Goal: Task Accomplishment & Management: Manage account settings

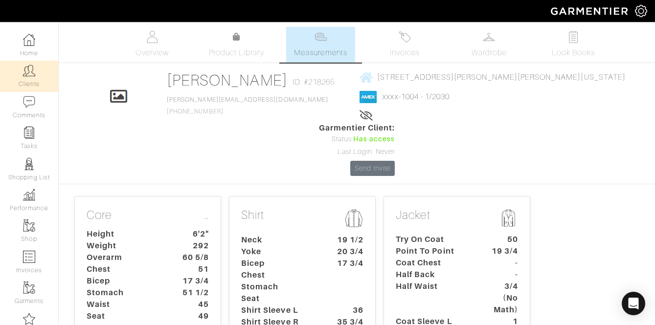
click at [31, 73] on img at bounding box center [29, 71] width 12 height 12
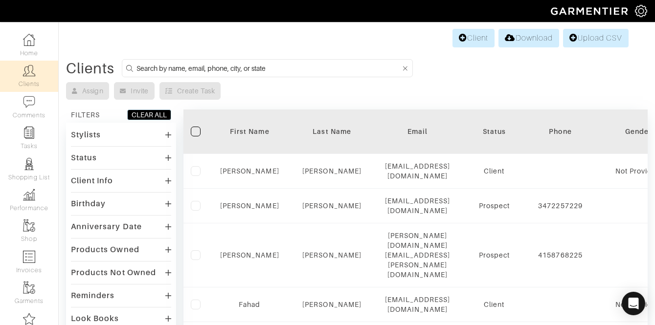
click at [200, 67] on input at bounding box center [268, 68] width 264 height 12
type input "ferguson"
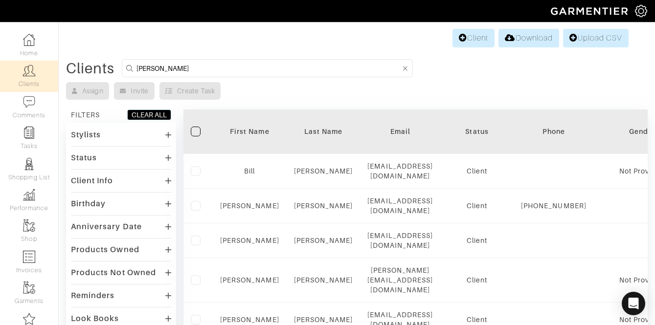
click at [101, 140] on div "Stylists" at bounding box center [121, 135] width 100 height 14
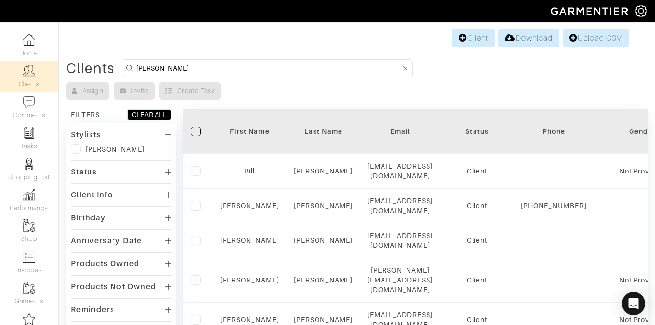
click at [73, 150] on label at bounding box center [76, 149] width 10 height 10
click at [0, 0] on input "checkbox" at bounding box center [0, 0] width 0 height 0
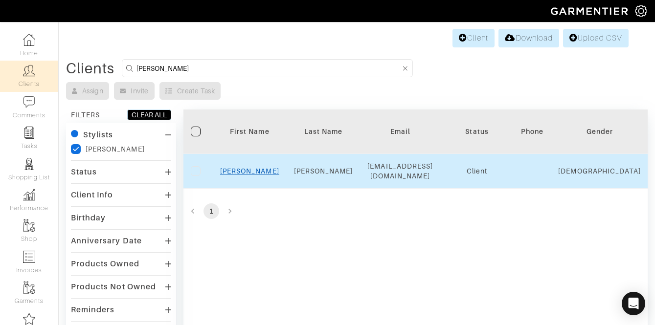
click at [251, 167] on link "[PERSON_NAME]" at bounding box center [249, 171] width 59 height 8
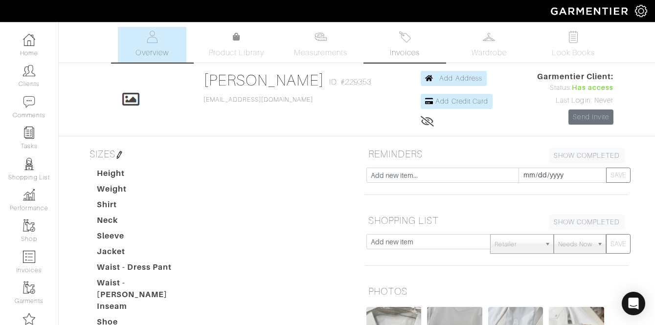
click at [386, 43] on link "Invoices" at bounding box center [405, 45] width 68 height 36
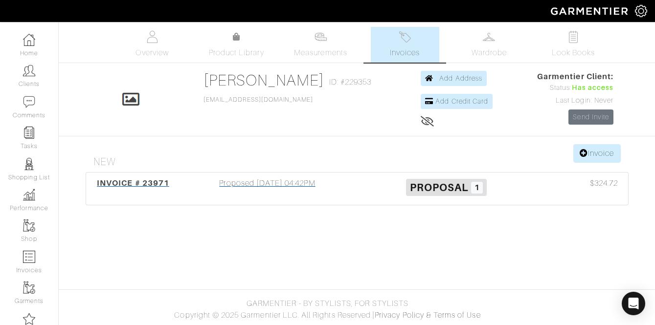
click at [314, 186] on div "Proposed 07/03/25 04:42PM" at bounding box center [267, 188] width 179 height 22
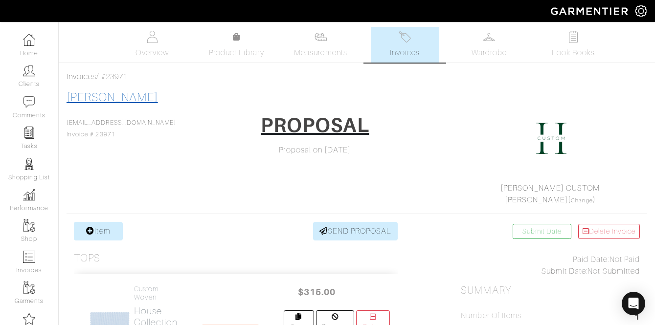
click at [100, 97] on link "[PERSON_NAME]" at bounding box center [111, 97] width 91 height 13
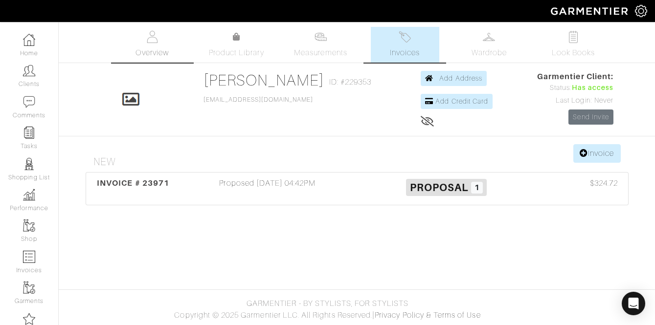
click at [154, 35] on img at bounding box center [152, 37] width 12 height 12
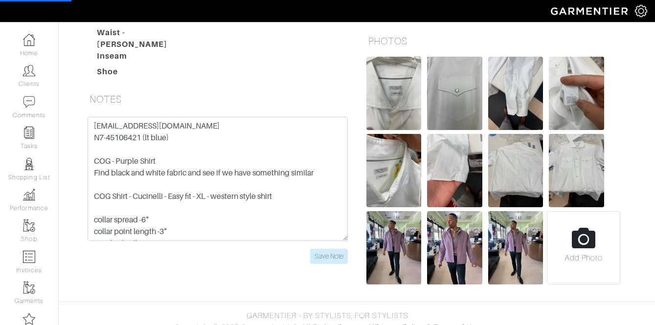
scroll to position [252, 0]
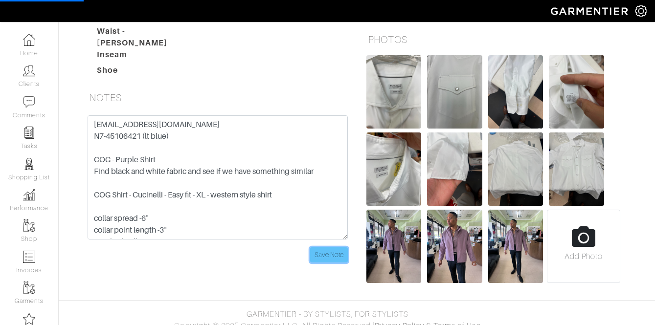
click at [327, 247] on input "Save Note" at bounding box center [329, 254] width 38 height 15
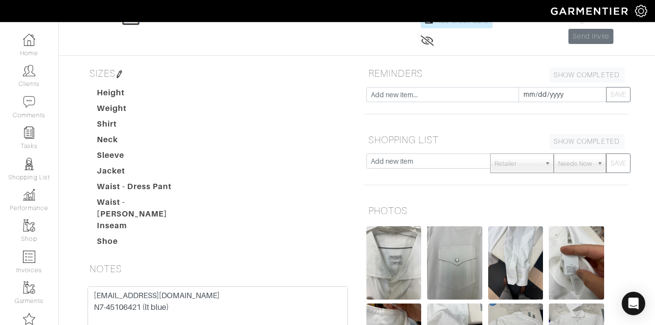
scroll to position [0, 0]
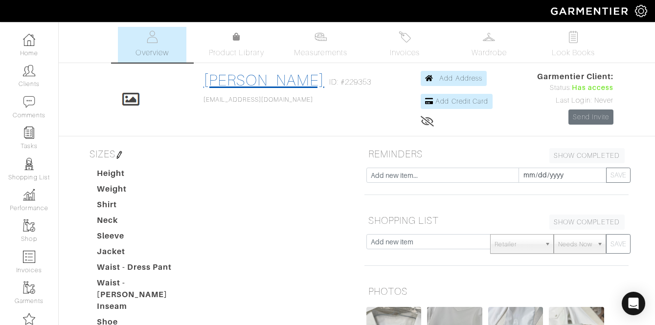
click at [261, 84] on link "Dave Ferguson" at bounding box center [263, 80] width 121 height 18
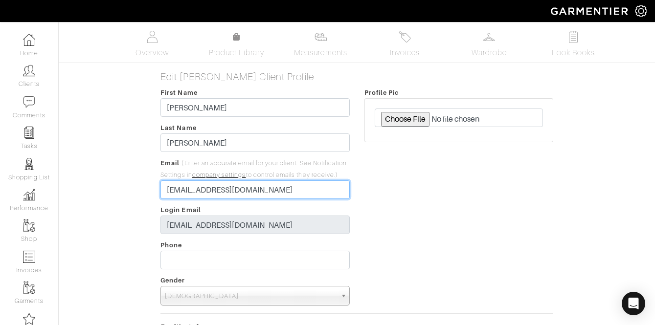
click at [223, 195] on input "davelferguson4@yahoo.com" at bounding box center [254, 189] width 189 height 19
click at [246, 193] on input "davelferguson4@yahoo.com" at bounding box center [254, 189] width 189 height 19
click at [236, 193] on input "davelferguson4@yahoo.com" at bounding box center [254, 189] width 189 height 19
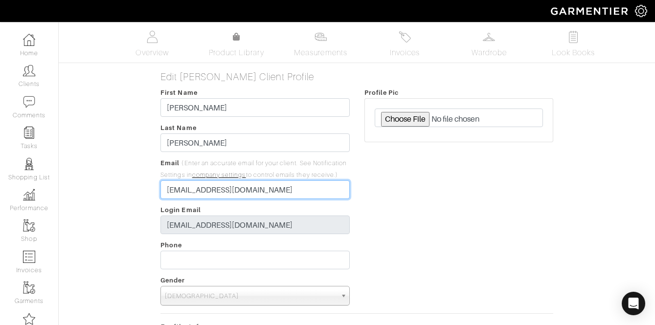
click at [236, 193] on input "davelferguson4@yahoo.com" at bounding box center [254, 189] width 189 height 19
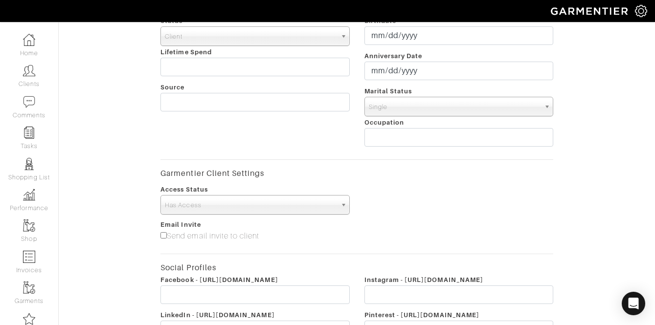
scroll to position [466, 0]
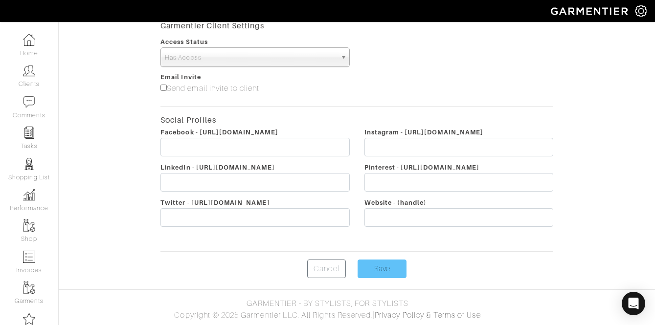
type input "davelferguson4@jeffhoodcustom.com"
click at [363, 269] on input "Save" at bounding box center [381, 269] width 49 height 19
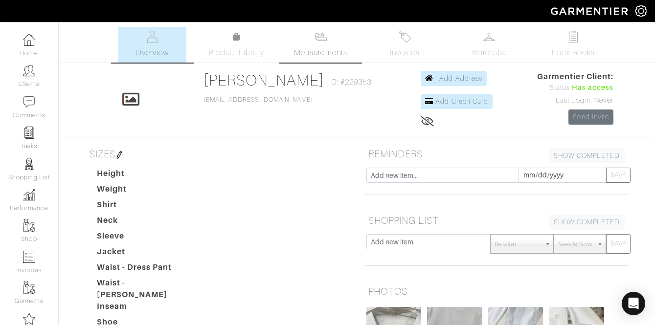
click at [332, 33] on link "Measurements" at bounding box center [320, 45] width 69 height 36
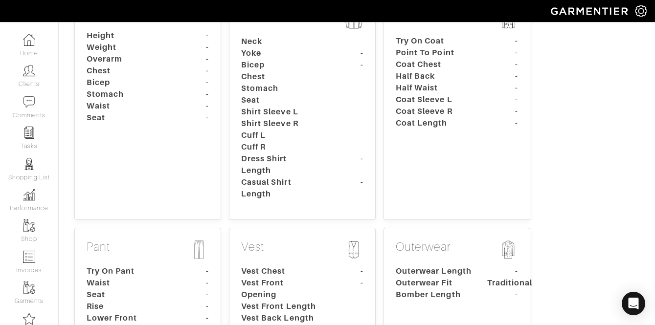
scroll to position [171, 0]
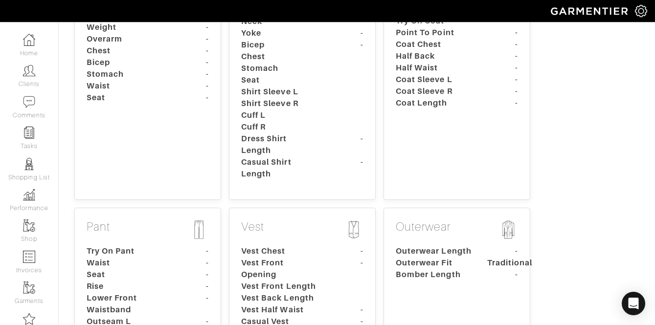
click at [301, 93] on dt "Shirt Sleeve L" at bounding box center [279, 92] width 91 height 12
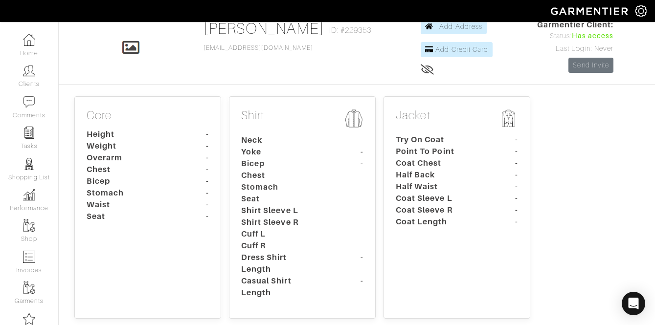
scroll to position [0, 0]
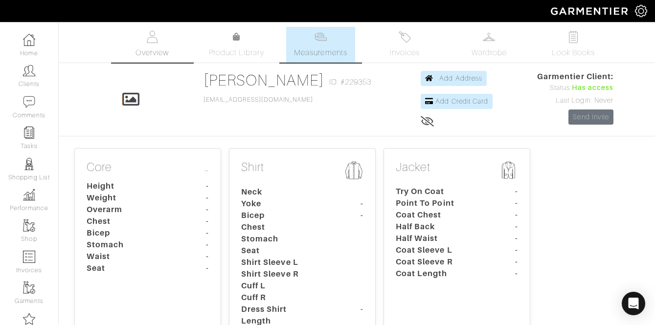
click at [152, 42] on img at bounding box center [152, 37] width 12 height 12
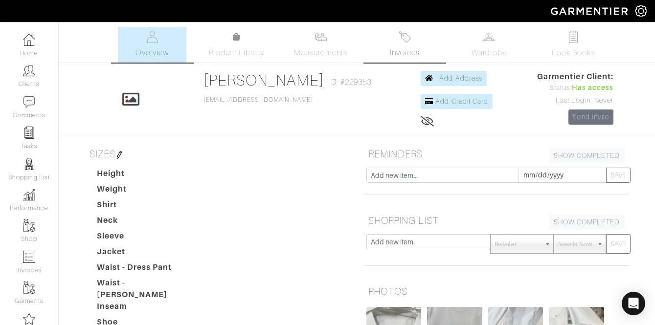
click at [0, 0] on div "Company Settings Manage Subscription My Profile Stylists Sign Out Home Clients …" at bounding box center [327, 270] width 655 height 541
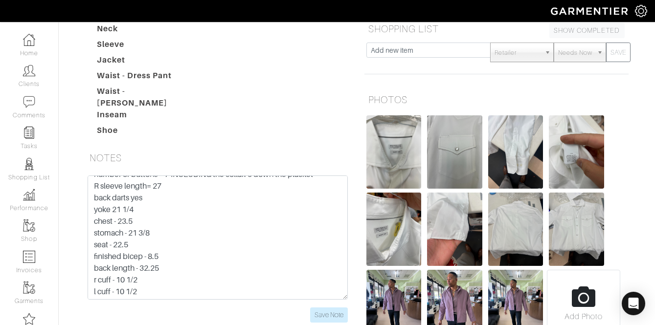
scroll to position [181, 0]
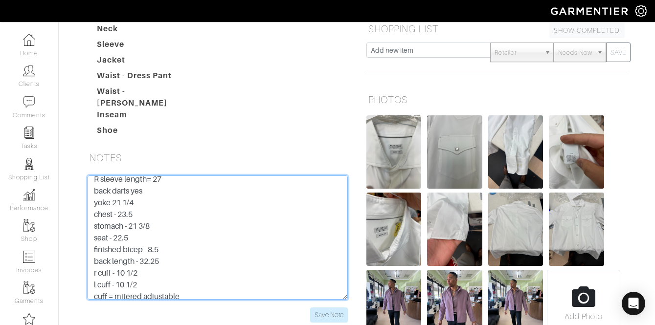
click at [162, 201] on textarea "[EMAIL_ADDRESS][DOMAIN_NAME] N7-45106421 (lt blue) COG - Purple Shirt Find blac…" at bounding box center [218, 238] width 260 height 124
click at [182, 218] on textarea "[EMAIL_ADDRESS][DOMAIN_NAME] N7-45106421 (lt blue) COG - Purple Shirt Find blac…" at bounding box center [218, 238] width 260 height 124
click at [134, 244] on textarea "[EMAIL_ADDRESS][DOMAIN_NAME] N7-45106421 (lt blue) COG - Purple Shirt Find blac…" at bounding box center [218, 238] width 260 height 124
click at [142, 231] on textarea "[EMAIL_ADDRESS][DOMAIN_NAME] N7-45106421 (lt blue) COG - Purple Shirt Find blac…" at bounding box center [218, 238] width 260 height 124
click at [179, 241] on textarea "[EMAIL_ADDRESS][DOMAIN_NAME] N7-45106421 (lt blue) COG - Purple Shirt Find blac…" at bounding box center [218, 238] width 260 height 124
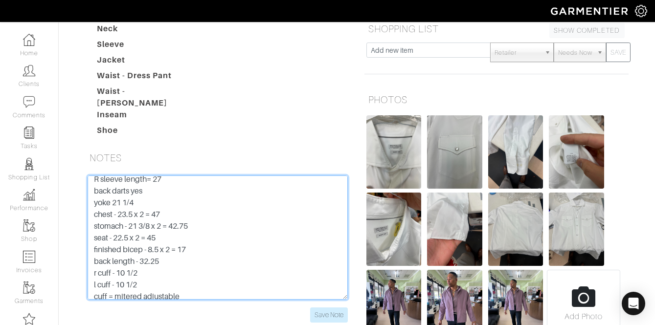
type textarea "davelferguson4@yahoo.com N7-45106421 (lt blue) COG - Purple Shirt Find black an…"
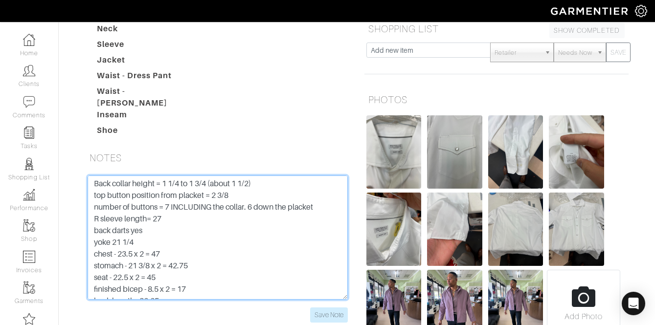
scroll to position [64, 0]
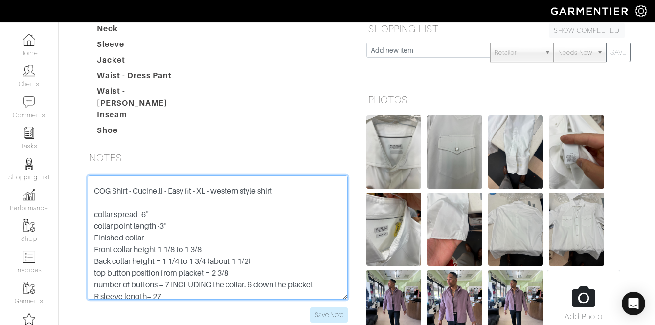
drag, startPoint x: 244, startPoint y: 281, endPoint x: 88, endPoint y: 209, distance: 172.2
click at [88, 209] on textarea "[EMAIL_ADDRESS][DOMAIN_NAME] N7-45106421 (lt blue) COG - Purple Shirt Find blac…" at bounding box center [218, 238] width 260 height 124
click at [206, 226] on textarea "[EMAIL_ADDRESS][DOMAIN_NAME] N7-45106421 (lt blue) COG - Purple Shirt Find blac…" at bounding box center [218, 238] width 260 height 124
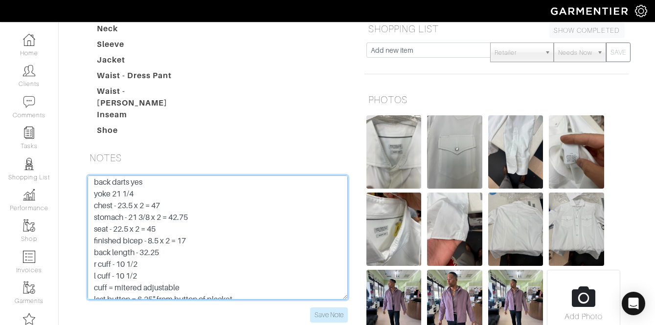
scroll to position [199, 0]
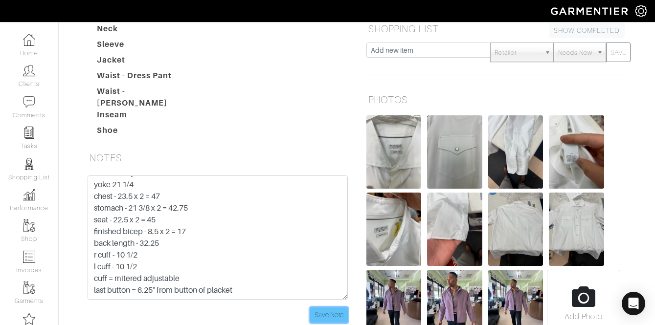
click at [326, 308] on input "Save Note" at bounding box center [329, 315] width 38 height 15
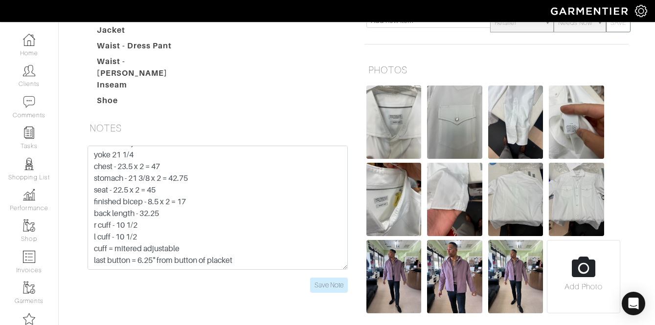
scroll to position [223, 0]
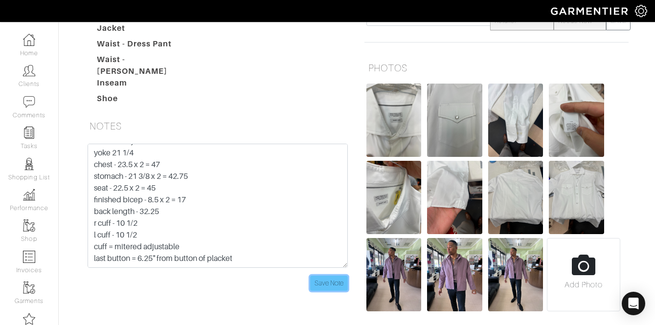
click at [328, 280] on input "Save Note" at bounding box center [329, 283] width 38 height 15
click at [332, 281] on input "Save Note" at bounding box center [329, 283] width 38 height 15
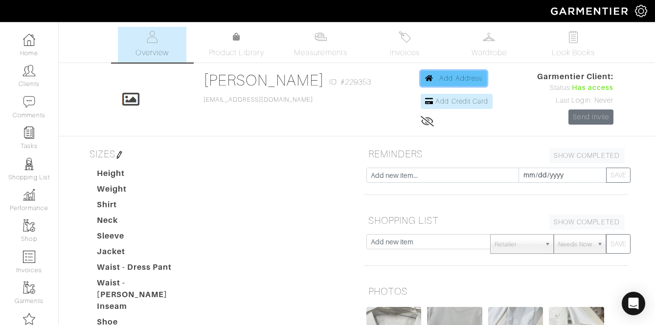
click at [447, 77] on span "Add Address" at bounding box center [460, 78] width 43 height 8
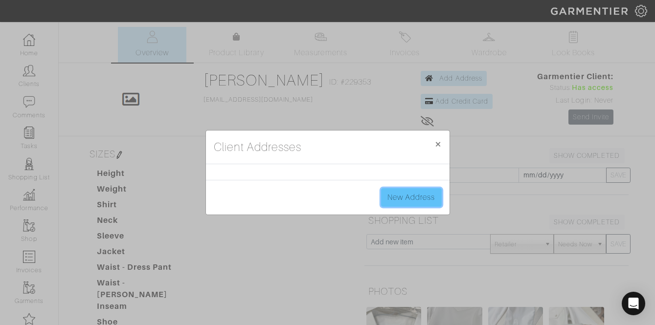
click at [420, 198] on link "New Address" at bounding box center [411, 197] width 61 height 19
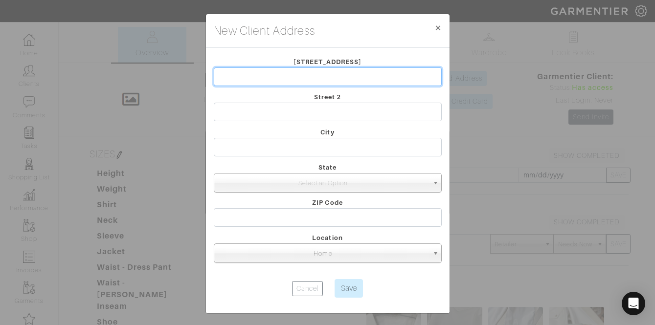
drag, startPoint x: 284, startPoint y: 68, endPoint x: 284, endPoint y: 78, distance: 9.8
click at [284, 75] on input "text" at bounding box center [328, 76] width 228 height 19
type input "[STREET_ADDRESS][PERSON_NAME]"
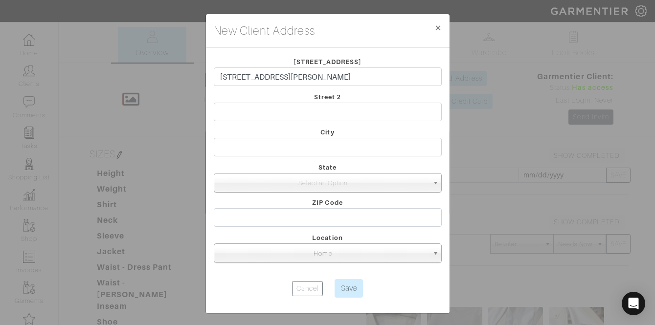
type input "A"
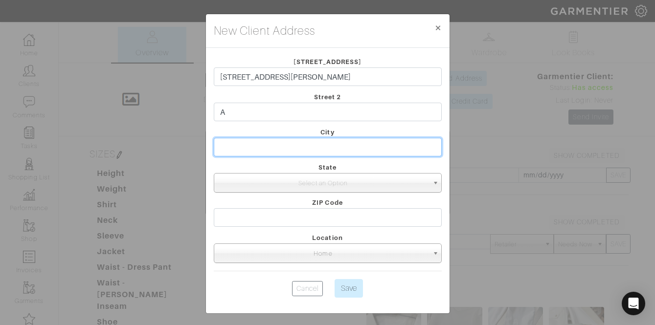
type input "[PERSON_NAME][GEOGRAPHIC_DATA]"
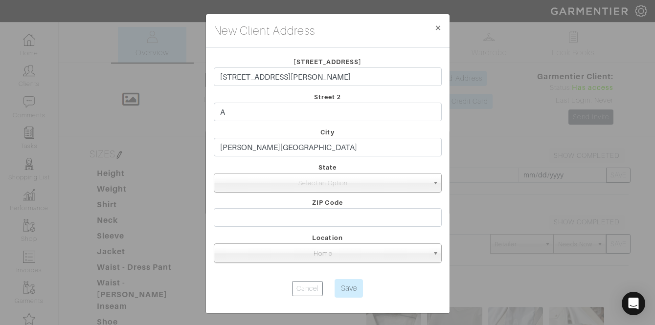
select select "16"
type input "30328"
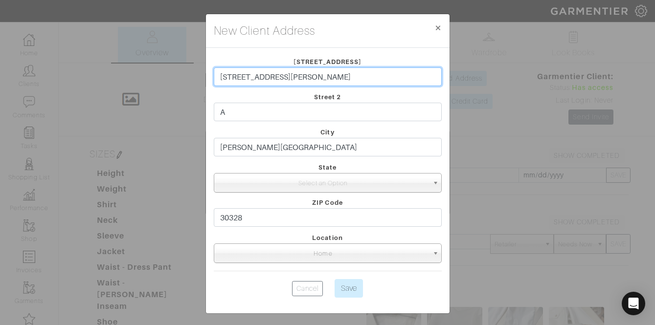
scroll to position [2, 0]
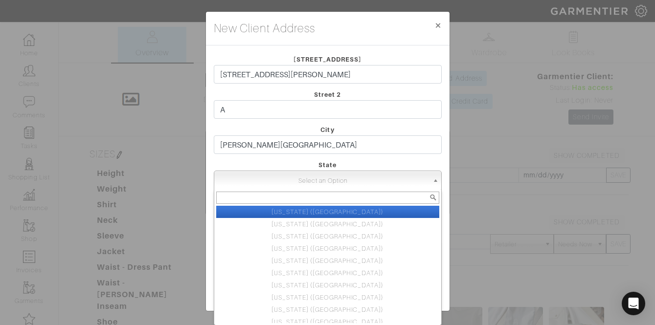
click at [341, 180] on span "Select an Option" at bounding box center [323, 181] width 210 height 20
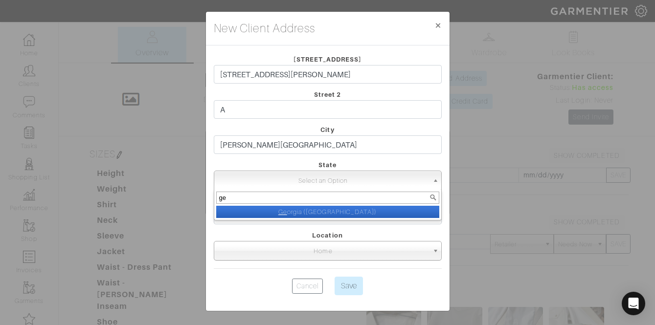
type input "geo"
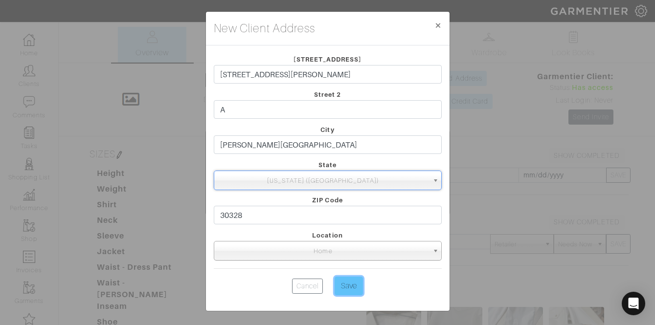
click at [362, 287] on input "Save" at bounding box center [348, 286] width 28 height 19
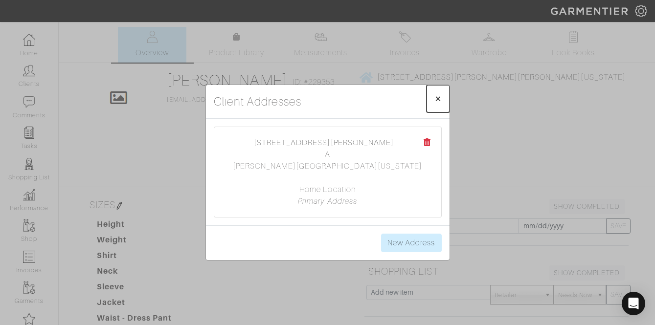
click at [443, 99] on button "× Close" at bounding box center [437, 98] width 23 height 27
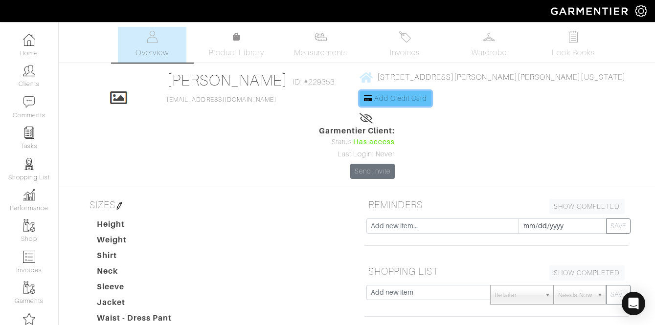
click at [374, 99] on span "Add Credit Card" at bounding box center [400, 98] width 53 height 8
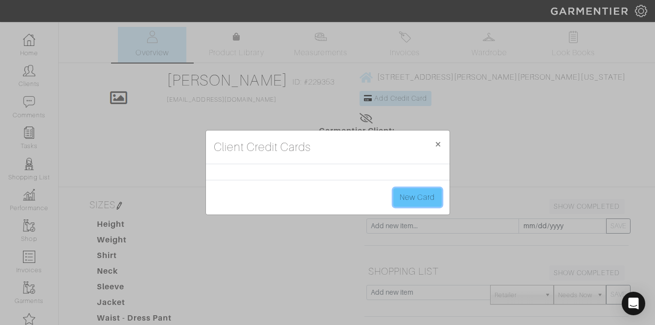
click at [412, 200] on link "New Card" at bounding box center [417, 197] width 48 height 19
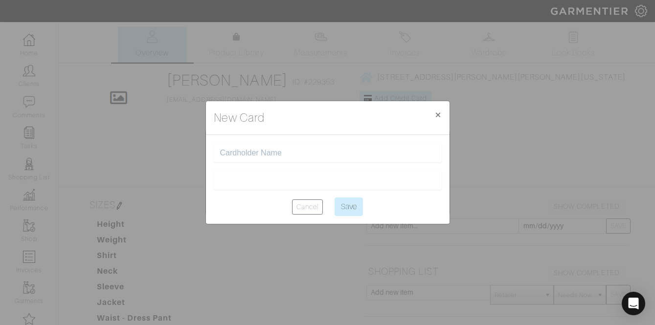
click at [227, 157] on input "text" at bounding box center [327, 152] width 215 height 9
type input "[PERSON_NAME]"
click at [258, 171] on div at bounding box center [328, 180] width 228 height 20
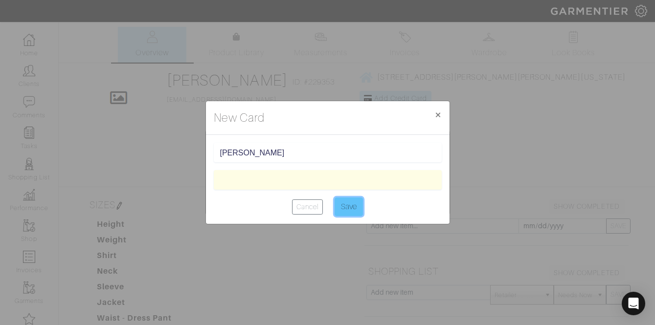
click at [350, 207] on input "Save" at bounding box center [348, 207] width 28 height 19
type input "Saving..."
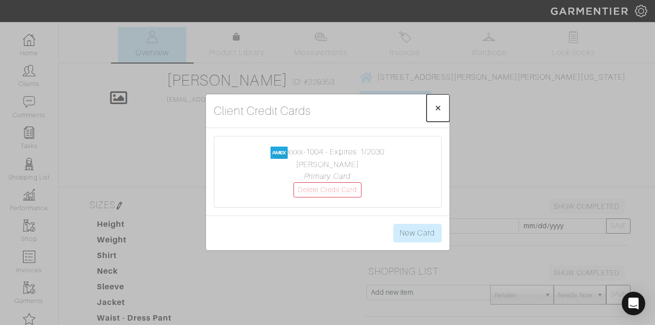
click at [437, 111] on span "×" at bounding box center [437, 107] width 7 height 13
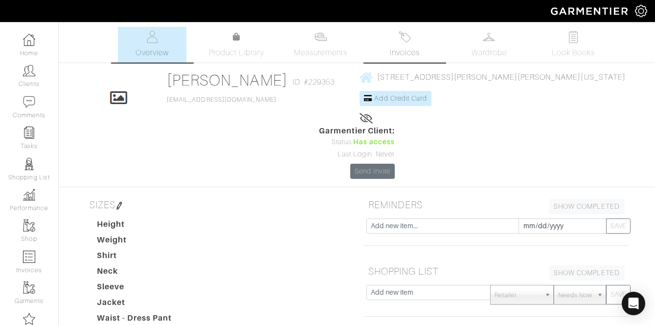
click at [409, 33] on img at bounding box center [404, 37] width 12 height 12
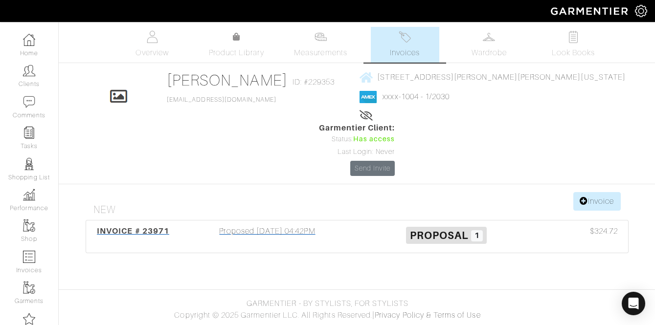
click at [223, 225] on div "Proposed 07/03/25 04:42PM" at bounding box center [267, 236] width 179 height 22
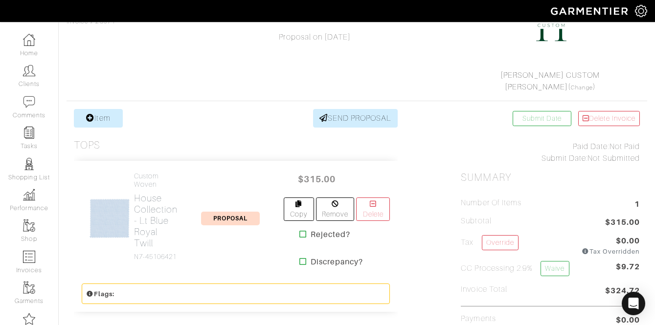
scroll to position [130, 0]
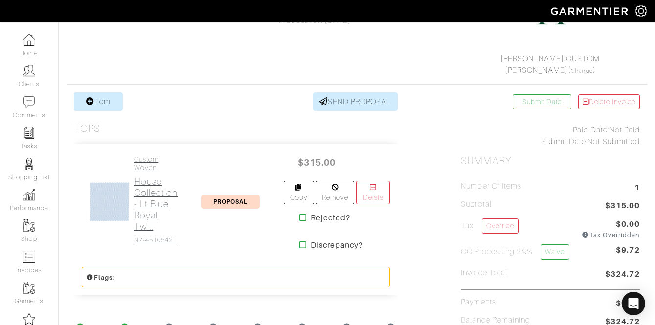
click at [159, 193] on h2 "House Collection - Lt Blue Royal Twill" at bounding box center [156, 204] width 44 height 56
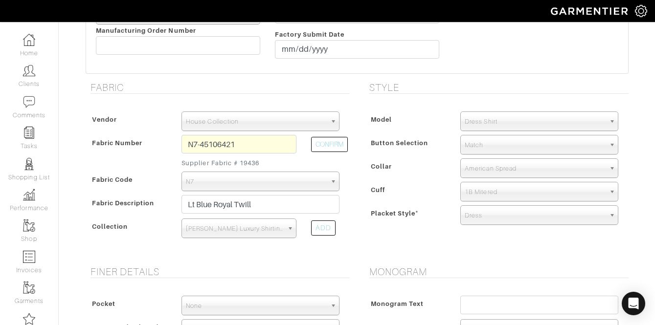
scroll to position [273, 0]
click at [481, 126] on span "Dress Shirt" at bounding box center [534, 121] width 140 height 20
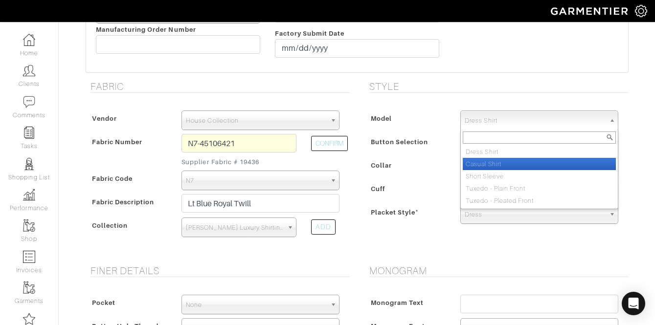
click at [488, 167] on li "Casual Shirt" at bounding box center [539, 164] width 153 height 12
select select "2"
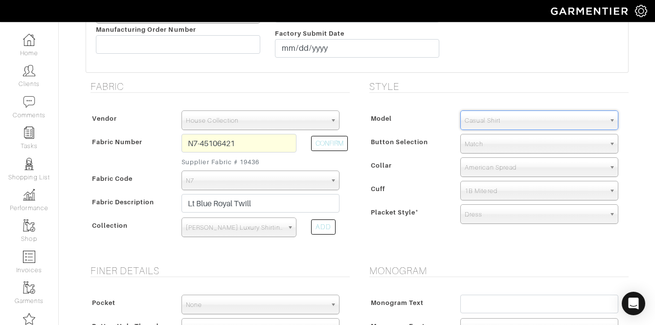
click at [477, 141] on span "Match" at bounding box center [534, 144] width 140 height 20
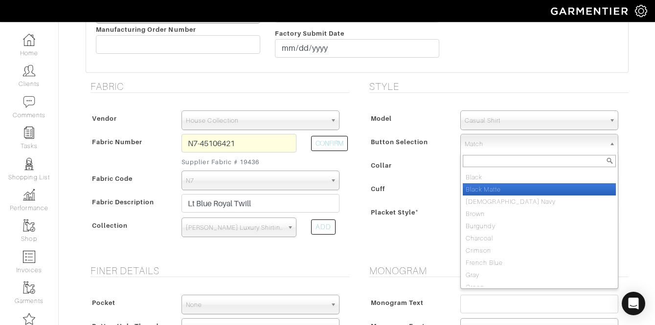
scroll to position [0, 0]
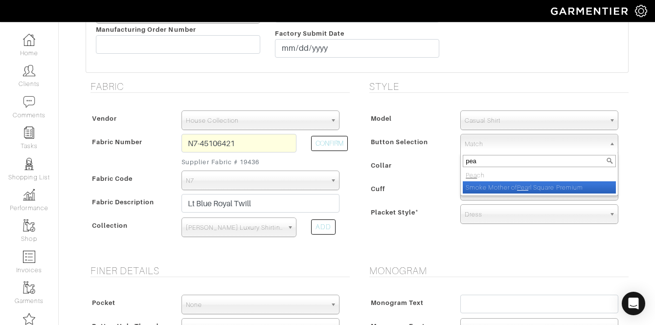
type input "pea"
click at [500, 189] on li "Smoke Mother of Pea rl Square Premium" at bounding box center [539, 187] width 153 height 12
select select "208"
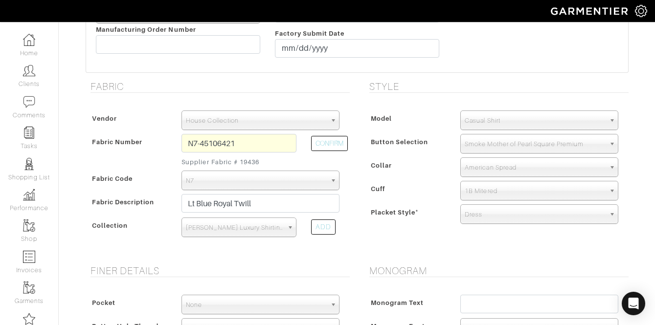
click at [529, 146] on span "Smoke Mother of Pearl Square Premium" at bounding box center [534, 144] width 140 height 20
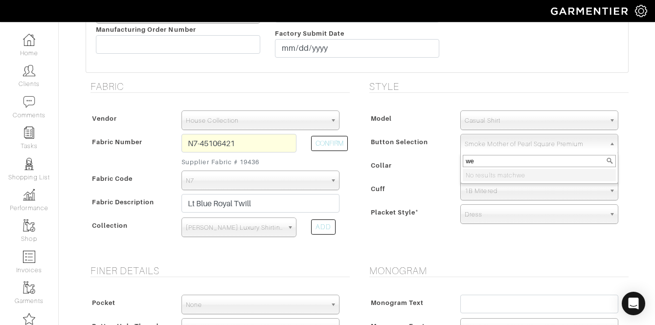
type input "w"
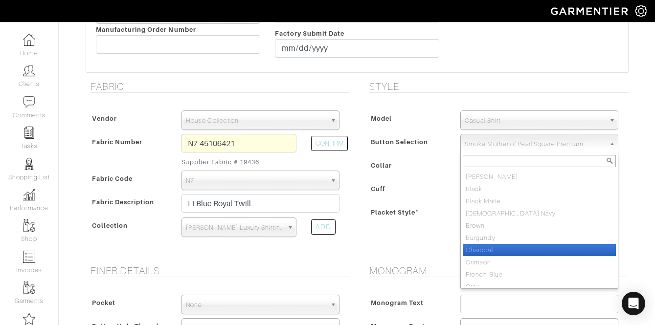
type input "p"
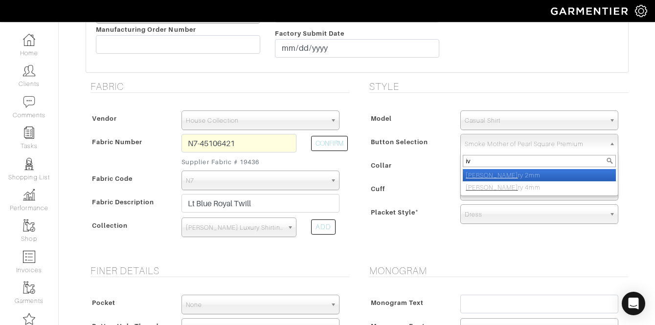
type input "i"
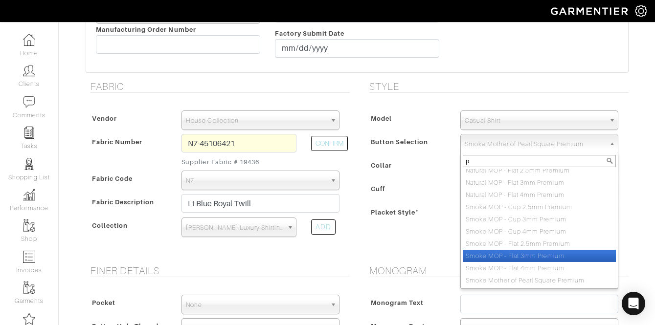
scroll to position [457, 0]
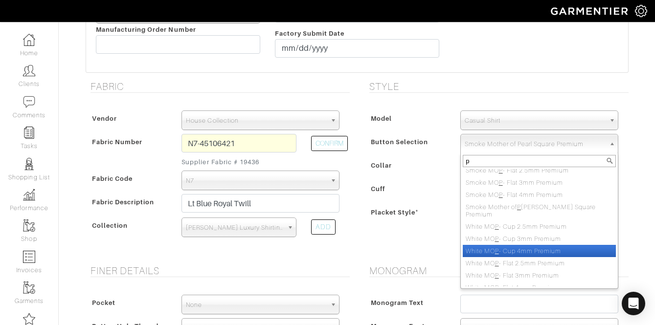
type input "p"
click at [533, 245] on li "White MO P - Cup 4mm Premium" at bounding box center [539, 251] width 153 height 12
select select "58"
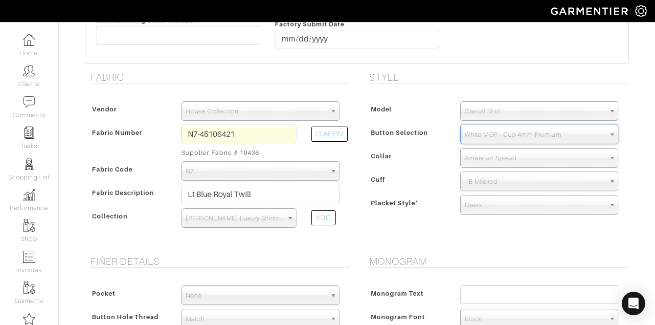
scroll to position [286, 0]
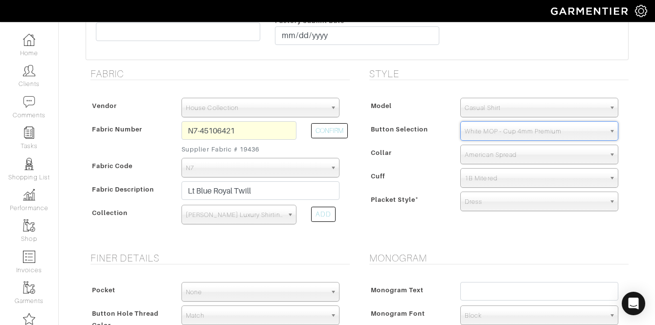
click at [651, 217] on div "Dave Ferguson - Invoice # 23971 - Custom Woven Rejected? See Custom Models & St…" at bounding box center [327, 265] width 655 height 1048
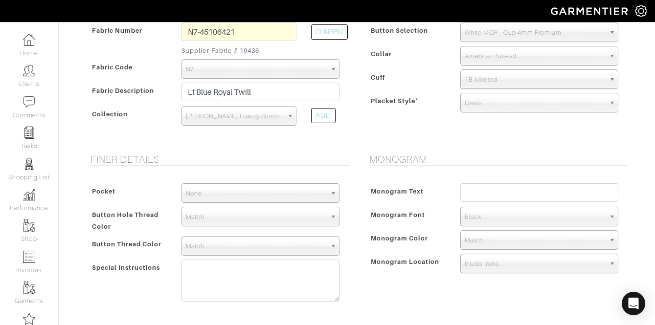
scroll to position [387, 0]
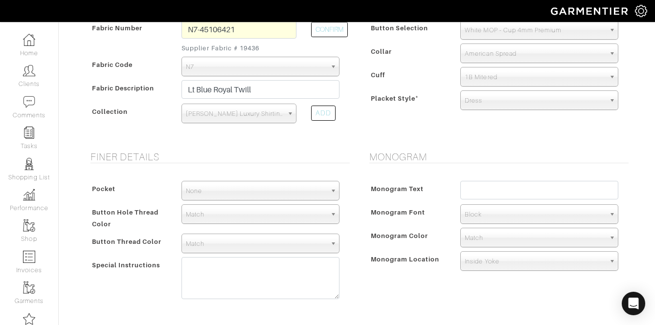
click at [525, 101] on span "Dress" at bounding box center [534, 101] width 140 height 20
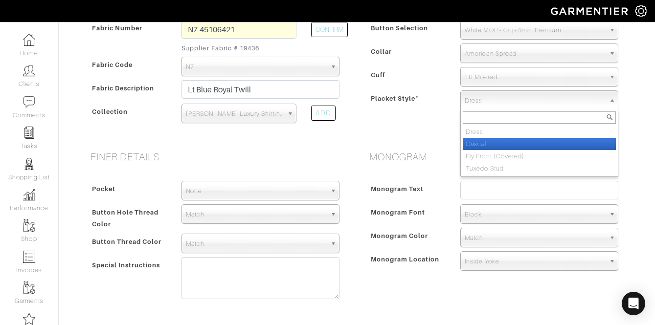
click at [512, 140] on li "Casual" at bounding box center [539, 144] width 153 height 12
select select "Casual"
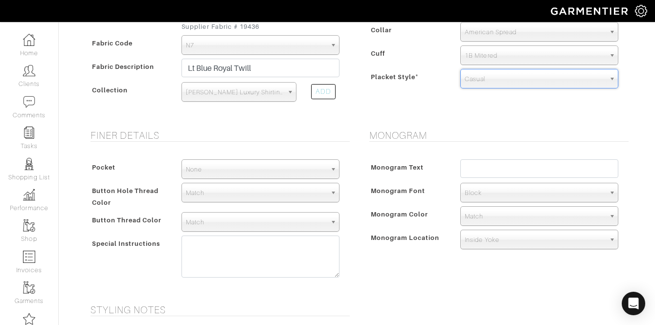
scroll to position [410, 0]
click at [245, 162] on span "None" at bounding box center [256, 168] width 140 height 20
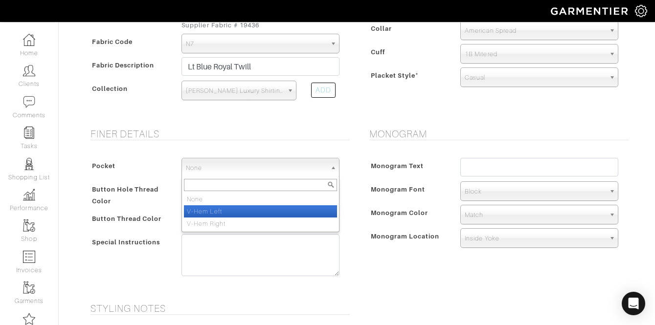
click at [232, 215] on li "V-Hem Left" at bounding box center [260, 211] width 153 height 12
select select "V-Hem Left"
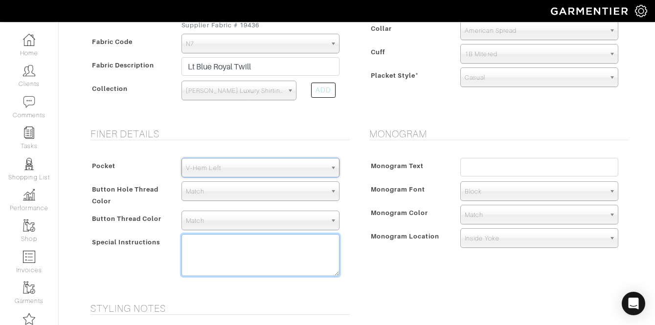
click at [228, 244] on textarea at bounding box center [260, 255] width 158 height 42
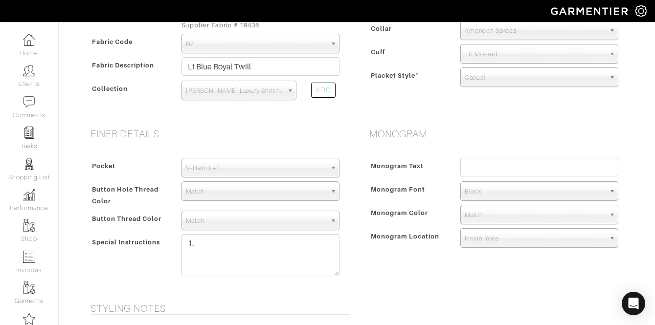
click at [241, 196] on span "Match" at bounding box center [256, 192] width 140 height 20
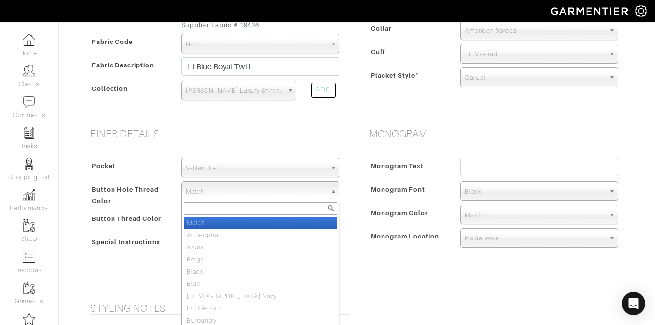
click at [228, 220] on li "Match" at bounding box center [260, 223] width 153 height 12
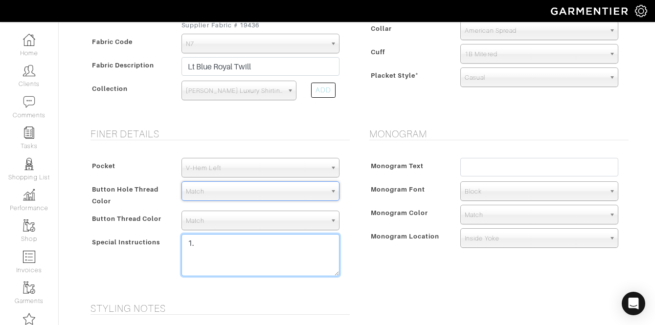
click at [221, 265] on textarea "1." at bounding box center [260, 255] width 158 height 42
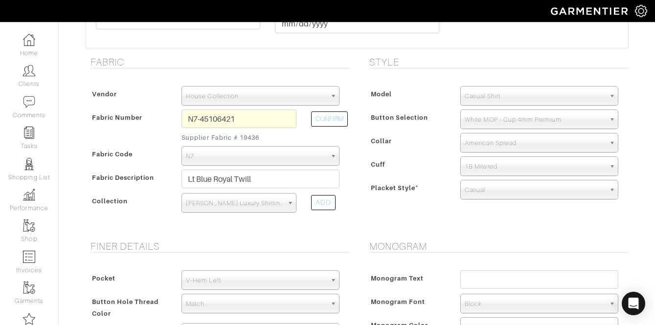
scroll to position [298, 0]
click at [497, 120] on span "White MOP - Cup 4mm Premium" at bounding box center [534, 119] width 140 height 20
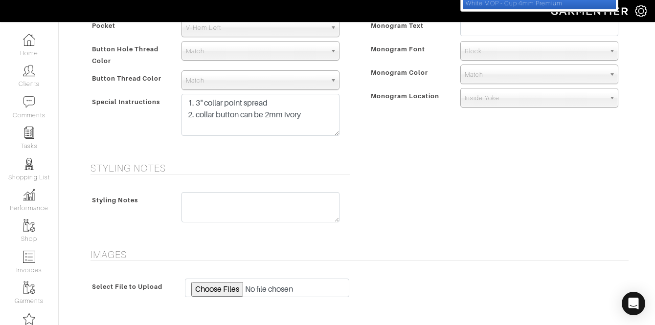
scroll to position [551, 0]
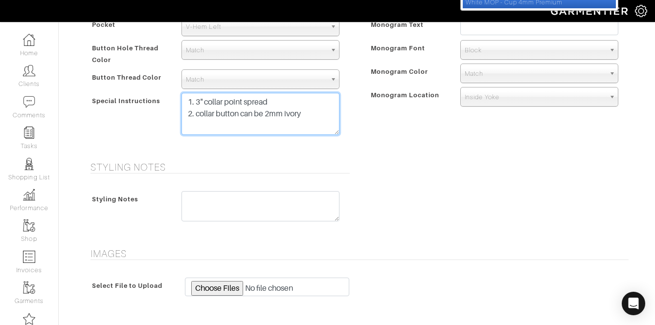
click at [325, 119] on textarea "1. 3" collar point spread 2. collar button can be 2mm ivory" at bounding box center [260, 114] width 158 height 42
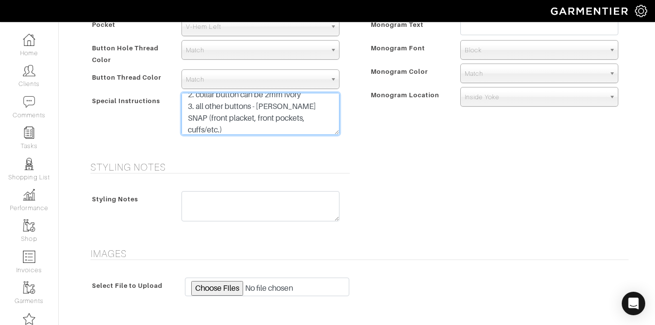
scroll to position [554, 0]
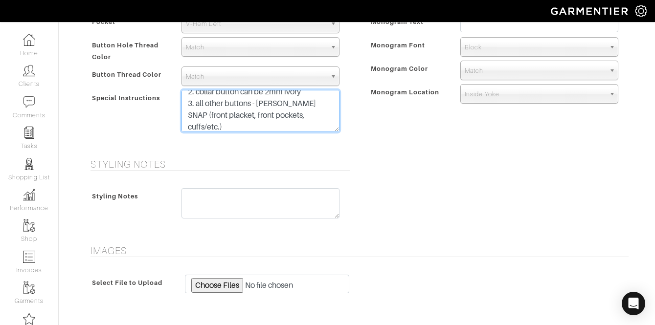
click at [231, 129] on textarea "1. 3" collar point spread 2. collar button can be 2mm ivory 3. all other button…" at bounding box center [260, 111] width 158 height 42
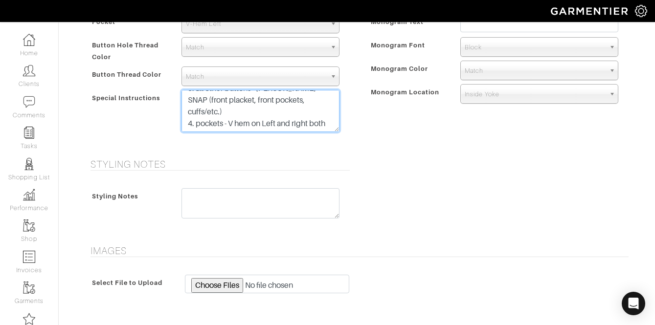
drag, startPoint x: 315, startPoint y: 113, endPoint x: 322, endPoint y: 115, distance: 6.8
click at [322, 115] on textarea "1. 3" collar point spread 2. collar button can be 2mm ivory 3. all other button…" at bounding box center [260, 111] width 158 height 42
drag, startPoint x: 319, startPoint y: 120, endPoint x: 311, endPoint y: 112, distance: 11.4
click at [311, 112] on textarea "1. 3" collar point spread 2. collar button can be 2mm ivory 3. all other button…" at bounding box center [260, 111] width 158 height 42
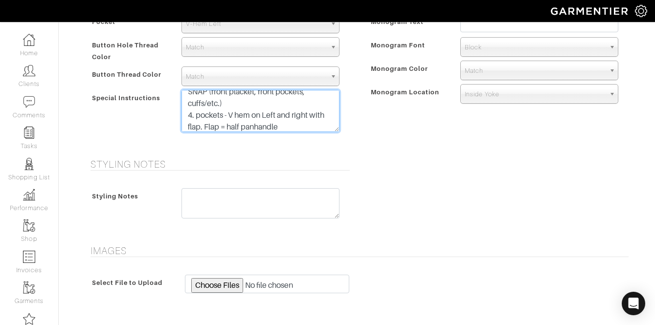
click at [205, 117] on textarea "1. 3" collar point spread 2. collar button can be 2mm ivory 3. all other button…" at bounding box center [260, 111] width 158 height 42
click at [203, 127] on textarea "1. 3" collar point spread 2. collar button can be 2mm ivory 3. all other button…" at bounding box center [260, 111] width 158 height 42
drag, startPoint x: 279, startPoint y: 117, endPoint x: 206, endPoint y: 119, distance: 72.9
click at [208, 119] on textarea "1. 3" collar point spread 2. collar button can be 2mm ivory 3. all other button…" at bounding box center [260, 111] width 158 height 42
click at [313, 131] on textarea "1. 3" collar point spread 2. collar button can be 2mm ivory 3. all other button…" at bounding box center [260, 111] width 158 height 42
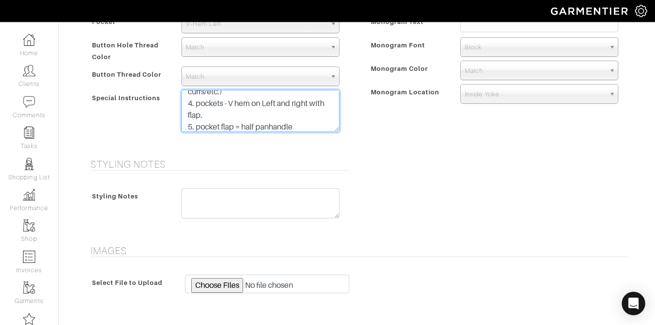
scroll to position [0, 0]
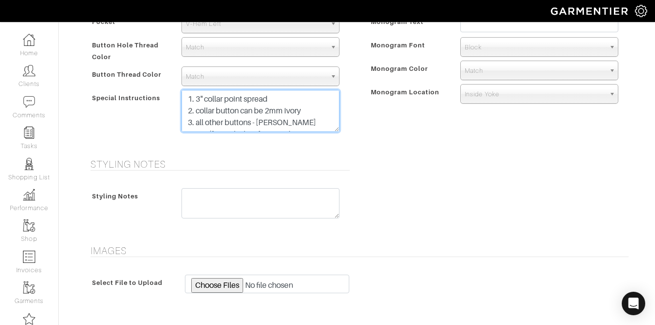
click at [189, 98] on textarea "1. 3" collar point spread 2. collar button can be 2mm ivory 3. all other button…" at bounding box center [260, 111] width 158 height 42
click at [196, 94] on textarea "1. 3" collar point spread 2. collar button can be 2mm ivory 3. all other button…" at bounding box center [260, 111] width 158 height 42
click at [189, 95] on textarea "Recreating cuccinelli western shirt* 1. 3" collar point spread 2. collar button…" at bounding box center [260, 111] width 158 height 42
click at [324, 100] on textarea "*Recreating cuccinelli western shirt* 1. 3" collar point spread 2. collar butto…" at bounding box center [260, 111] width 158 height 42
drag, startPoint x: 339, startPoint y: 129, endPoint x: 335, endPoint y: 124, distance: 6.6
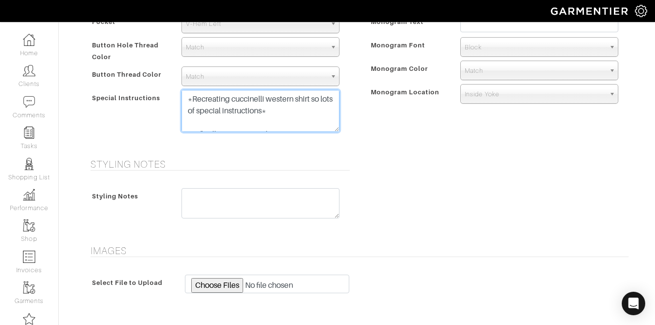
click at [328, 139] on div "Pocket None V-Hem Left V-Hem Right V-Hem Left None V-Hem Left V-Hem Right Butto…" at bounding box center [218, 75] width 264 height 143
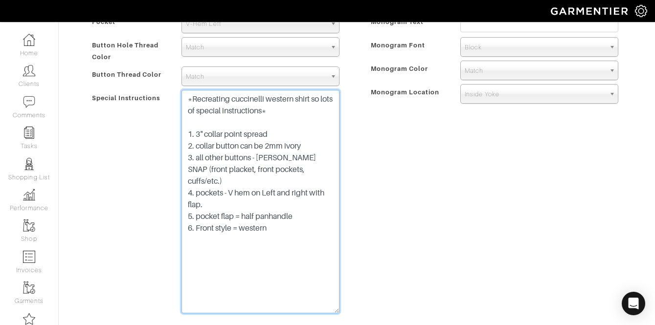
drag, startPoint x: 334, startPoint y: 129, endPoint x: 335, endPoint y: 310, distance: 181.4
click at [334, 310] on textarea "*Recreating cuccinelli western shirt so lots of special instructions* 1. 3" col…" at bounding box center [260, 201] width 158 height 223
click at [317, 228] on textarea "*Recreating cuccinelli western shirt so lots of special instructions* 1. 3" col…" at bounding box center [260, 202] width 158 height 224
click at [266, 134] on textarea "*Recreating cuccinelli western shirt so lots of special instructions* 1. 3" col…" at bounding box center [260, 202] width 158 height 224
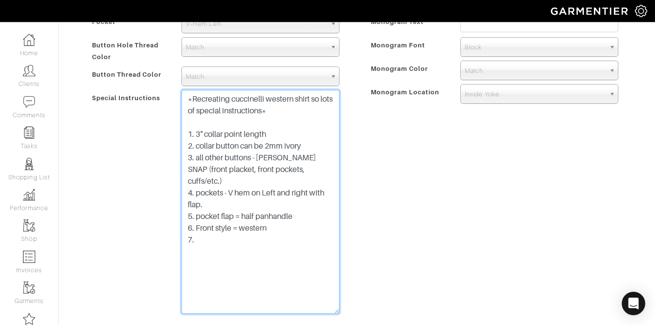
click at [287, 234] on textarea "*Recreating cuccinelli western shirt so lots of special instructions* 1. 3" col…" at bounding box center [260, 202] width 158 height 224
click at [295, 172] on textarea "*Recreating cuccinelli western shirt so lots of special instructions* 1. 3" col…" at bounding box center [260, 202] width 158 height 224
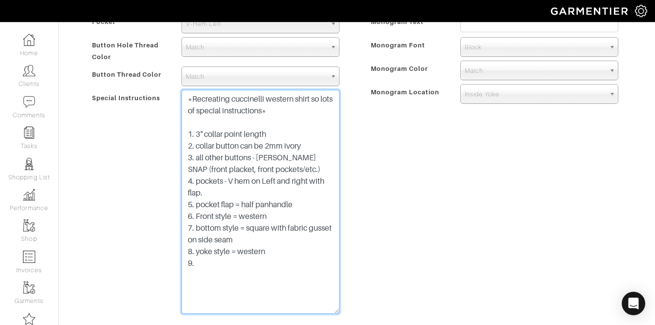
drag, startPoint x: 299, startPoint y: 170, endPoint x: 284, endPoint y: 169, distance: 15.7
click at [284, 169] on textarea "*Recreating cuccinelli western shirt so lots of special instructions* 1. 3" col…" at bounding box center [260, 202] width 158 height 224
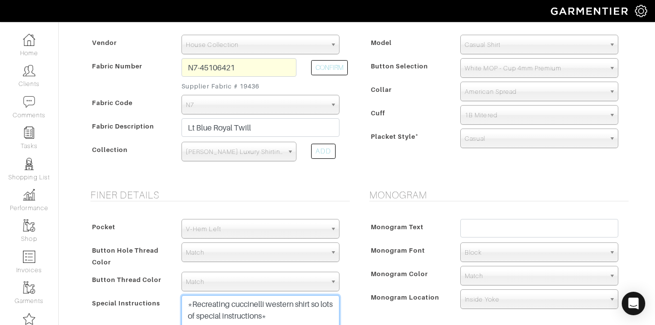
scroll to position [315, 0]
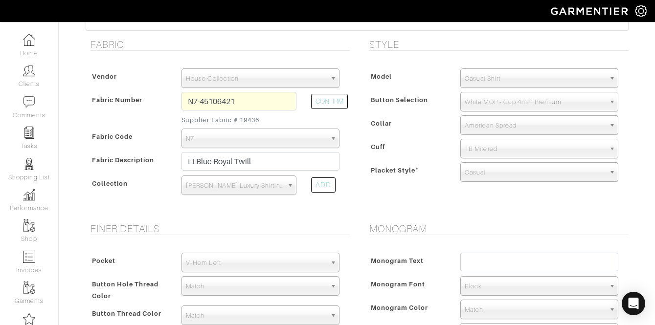
type textarea "*Recreating cuccinelli western shirt so lots of special instructions* 1. 3" col…"
click at [480, 65] on div "Model Dress Shirt Casual Shirt Short Sleeve Tuxedo - Plain Front Tuxedo - Pleat…" at bounding box center [496, 127] width 264 height 137
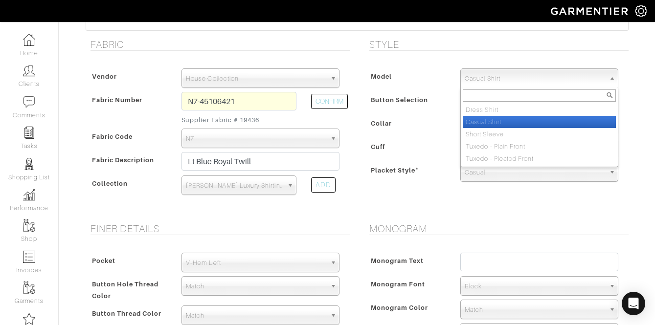
click at [479, 74] on span "Casual Shirt" at bounding box center [534, 79] width 140 height 20
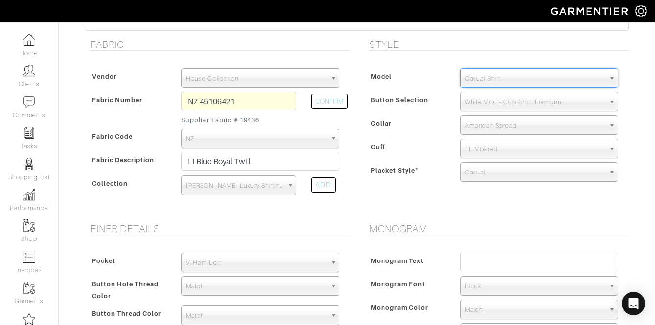
click at [479, 75] on span "Casual Shirt" at bounding box center [534, 79] width 140 height 20
click at [486, 99] on span "White MOP - Cup 4mm Premium" at bounding box center [534, 102] width 140 height 20
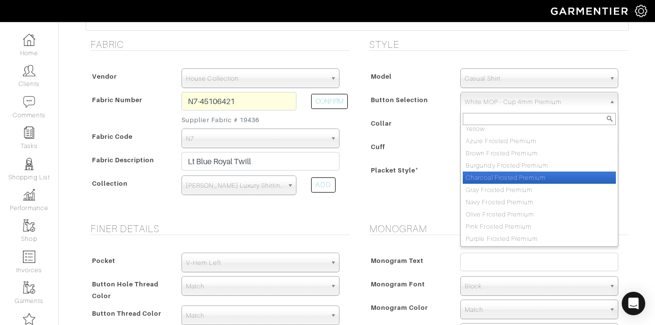
scroll to position [0, 0]
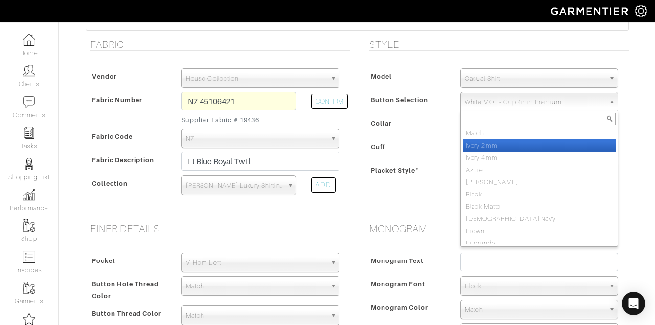
click at [492, 144] on li "Ivory 2mm" at bounding box center [539, 145] width 153 height 12
select select "2"
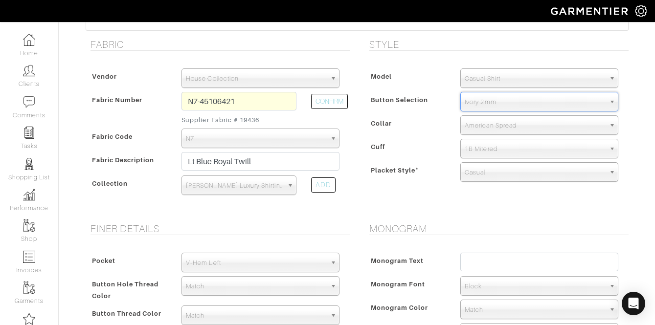
scroll to position [609, 0]
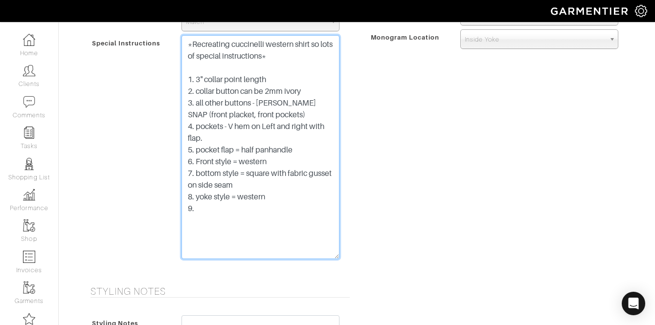
click at [259, 202] on textarea "*Recreating cuccinelli western shirt so lots of special instructions* 1. 3" col…" at bounding box center [260, 147] width 158 height 224
click at [238, 225] on textarea "*Recreating cuccinelli western shirt so lots of special instructions* 1. 3" col…" at bounding box center [260, 147] width 158 height 224
click at [244, 235] on textarea "*Recreating cuccinelli western shirt so lots of special instructions* 1. 3" col…" at bounding box center [260, 147] width 158 height 224
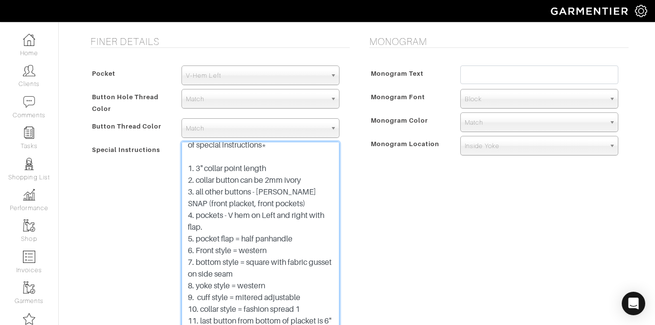
scroll to position [503, 0]
type textarea "*Recreating cuccinelli western shirt so lots of special instructions* 1. 3" col…"
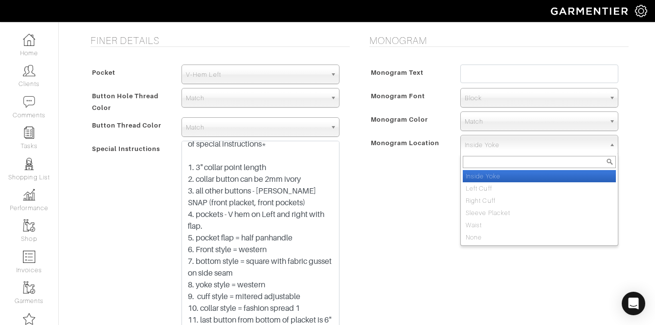
click at [479, 150] on span "Inside Yoke" at bounding box center [534, 145] width 140 height 20
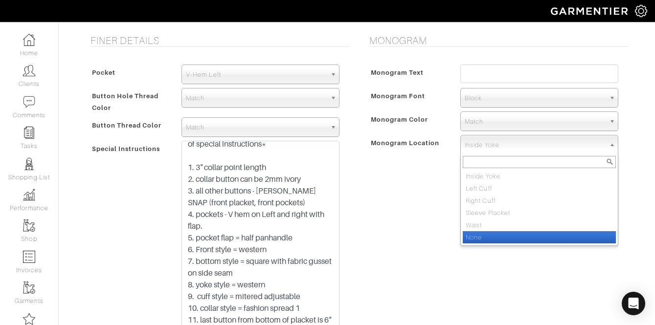
click at [485, 241] on li "None" at bounding box center [539, 237] width 153 height 12
select select "None"
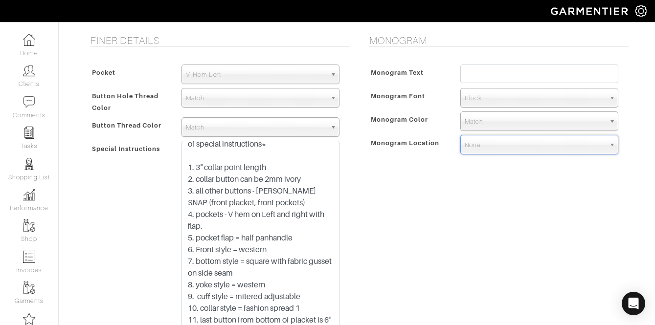
click at [477, 98] on span "Block" at bounding box center [534, 98] width 140 height 20
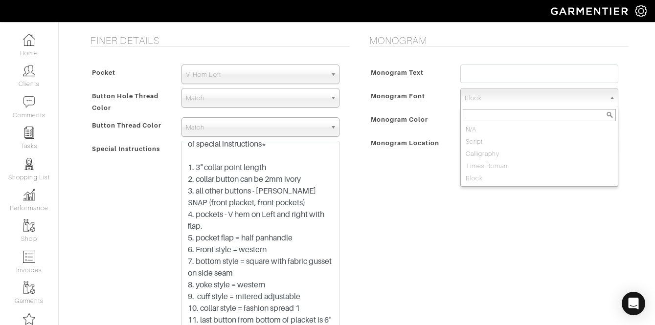
click at [485, 121] on input "text" at bounding box center [539, 115] width 153 height 12
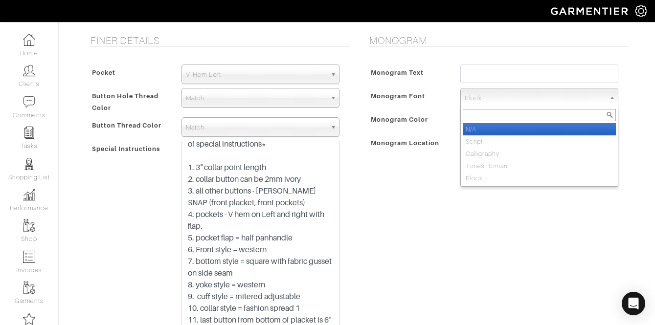
click at [485, 125] on li "N/A" at bounding box center [539, 129] width 153 height 12
select select "N/A"
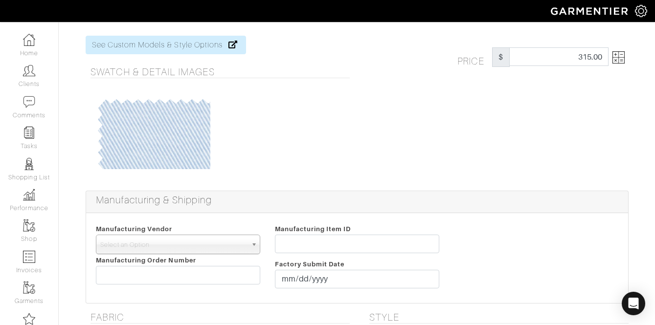
scroll to position [1, 0]
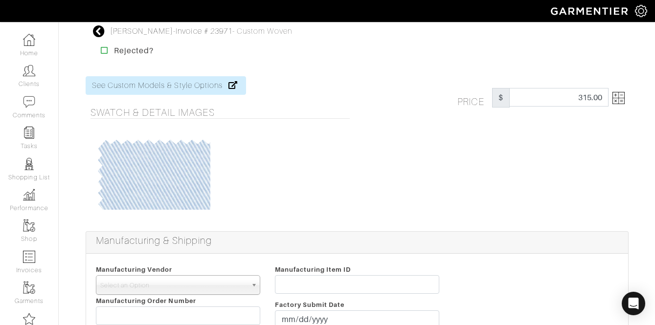
click at [617, 100] on img at bounding box center [618, 98] width 12 height 12
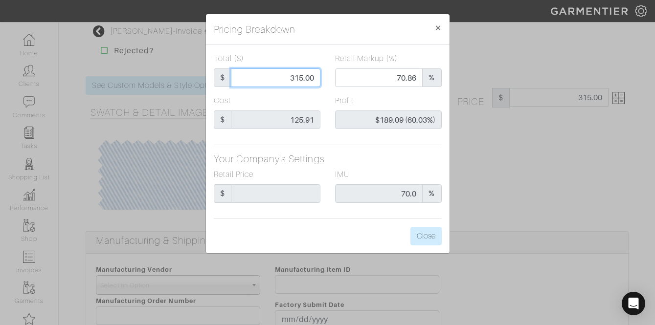
click at [300, 84] on input "315.00" at bounding box center [275, 77] width 89 height 19
type input "1"
type input "0.00"
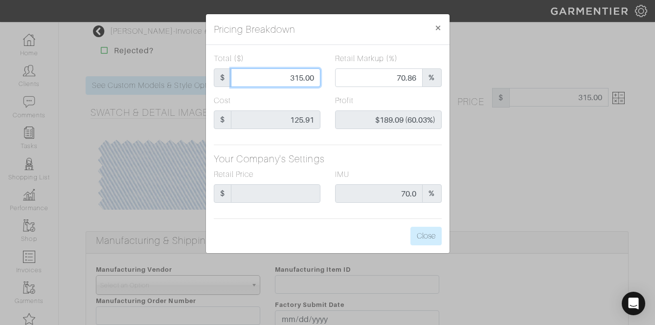
type input "-$124.91 (-12491.00%)"
type input "12"
type input "-$113.91 (-949.25%)"
type input "125"
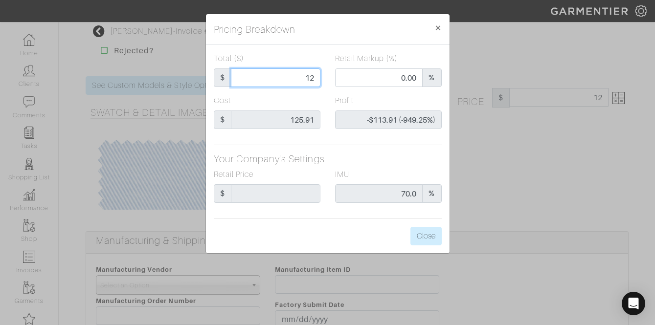
type input "125"
type input "26.56"
type input "-$0.91 (-0.73%)"
type input "125."
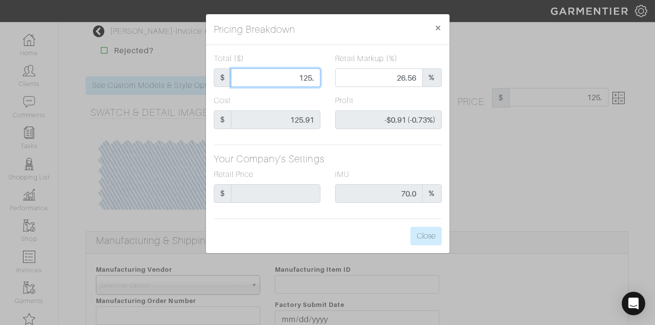
type input "125.9"
type input "27.08"
type input "-$0.01 (-0.01%)"
type input "125.91"
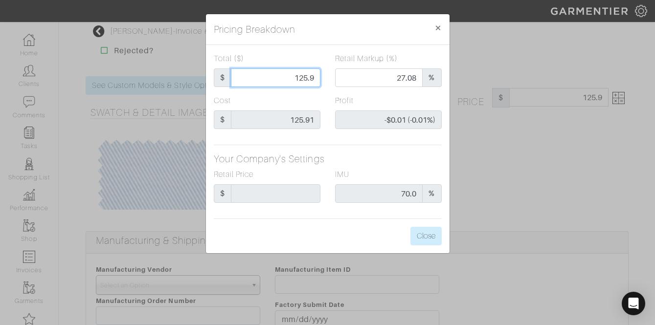
type input "125.91"
type input "27.09"
type input "$0.00 (0.00%)"
type input "125.91"
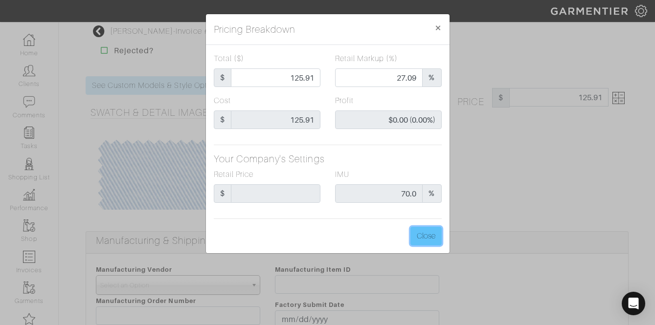
click at [420, 230] on button "Close" at bounding box center [425, 236] width 31 height 19
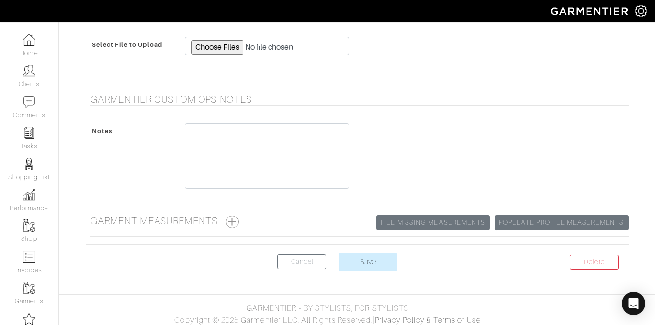
scroll to position [978, 0]
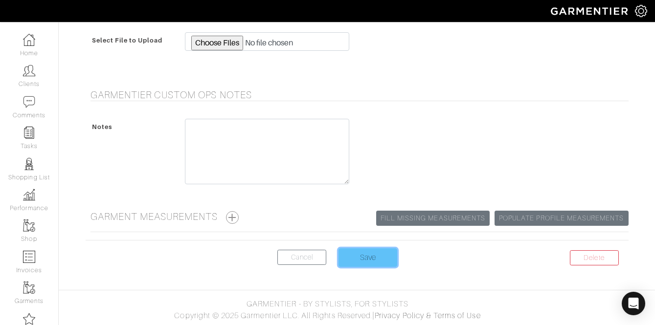
click at [367, 253] on input "Save" at bounding box center [367, 257] width 59 height 19
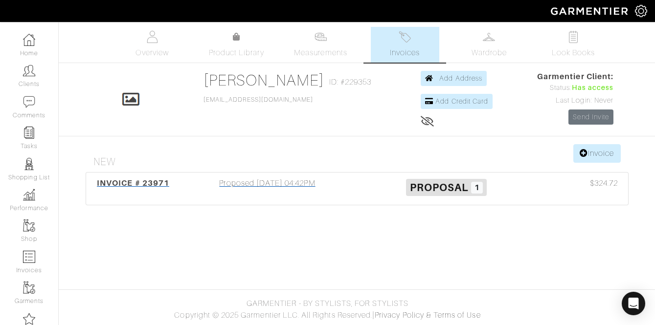
click at [225, 182] on div "Proposed [DATE] 04:42PM" at bounding box center [267, 188] width 179 height 22
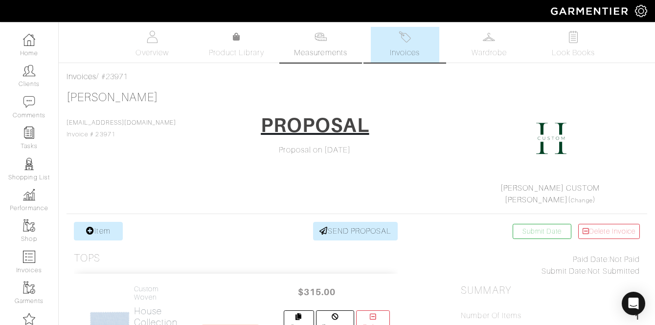
click at [316, 32] on img at bounding box center [320, 37] width 12 height 12
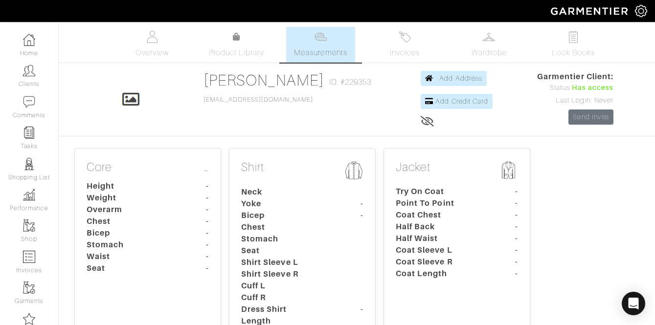
click at [176, 181] on dt "-" at bounding box center [193, 186] width 45 height 12
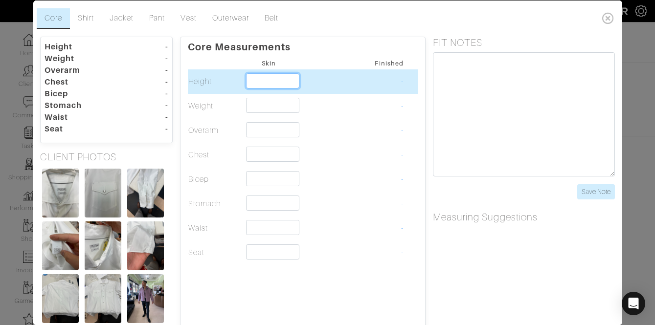
click at [256, 77] on input "text" at bounding box center [272, 80] width 53 height 15
type input "6'0""
type input "6'"
type input "6'0""
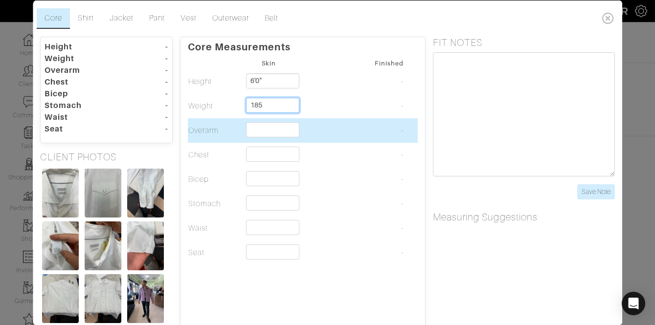
type input "185"
click at [312, 137] on td at bounding box center [323, 130] width 54 height 24
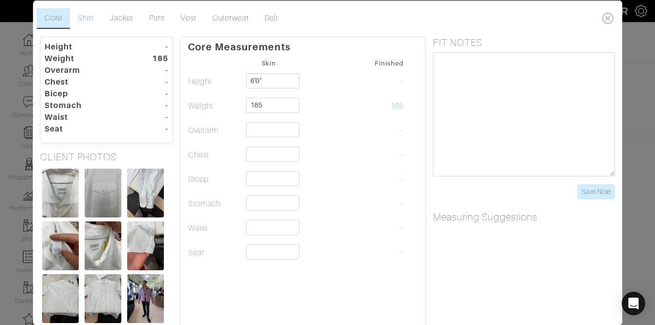
click at [77, 18] on link "Shirt" at bounding box center [86, 18] width 32 height 21
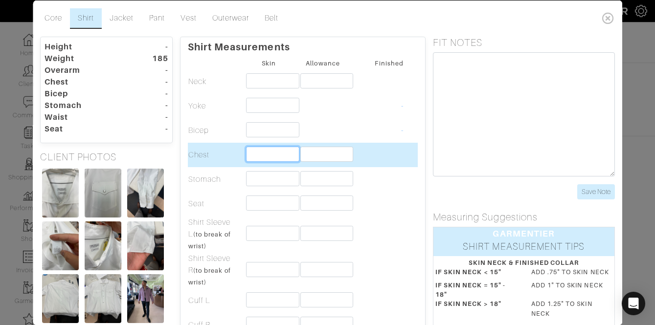
click at [284, 151] on input "text" at bounding box center [272, 153] width 53 height 15
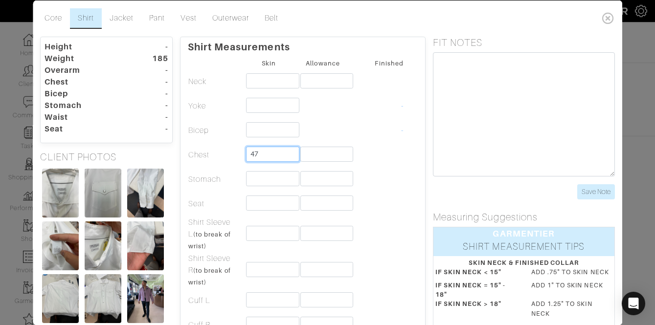
type input "47"
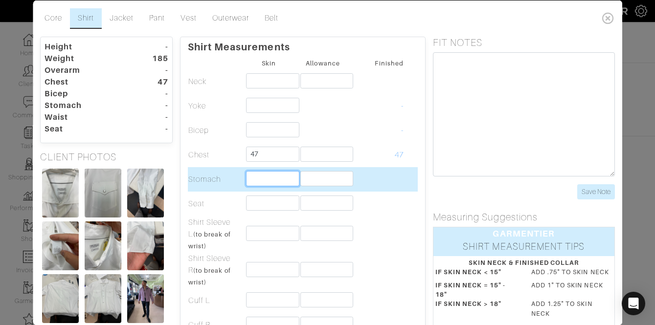
click at [261, 176] on input "text" at bounding box center [272, 178] width 53 height 15
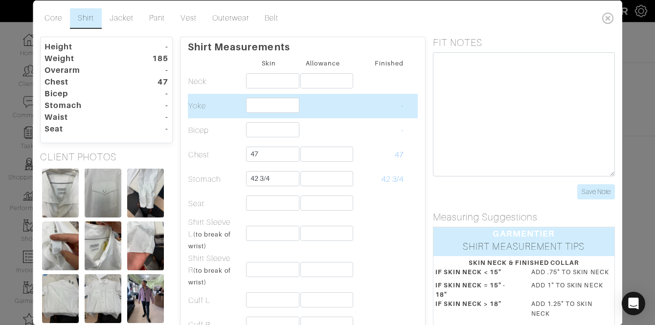
click at [399, 109] on td "-" at bounding box center [377, 105] width 54 height 24
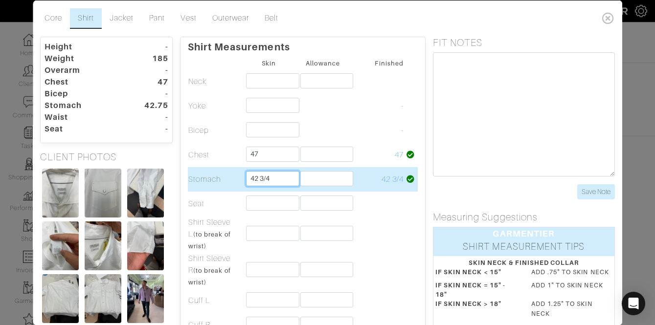
click at [284, 176] on input "42 3/4" at bounding box center [272, 178] width 53 height 15
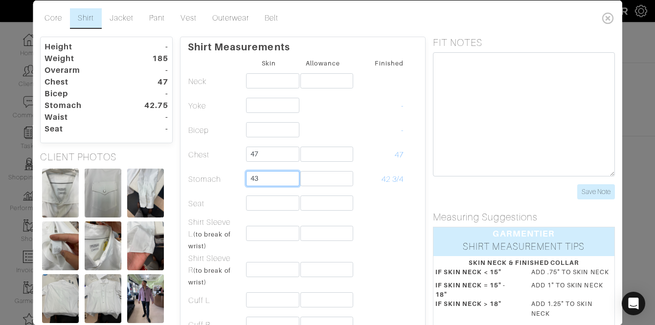
type input "43"
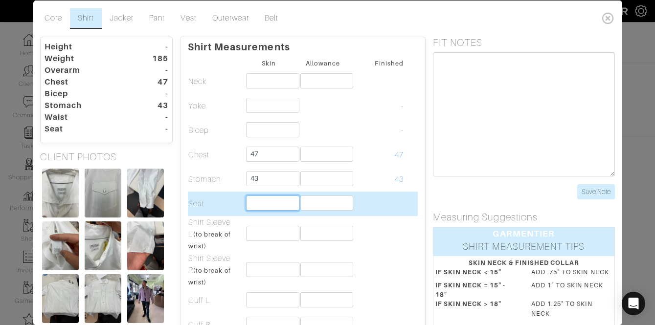
click at [272, 201] on input "text" at bounding box center [272, 202] width 53 height 15
type input "45"
click at [318, 212] on td at bounding box center [323, 203] width 54 height 24
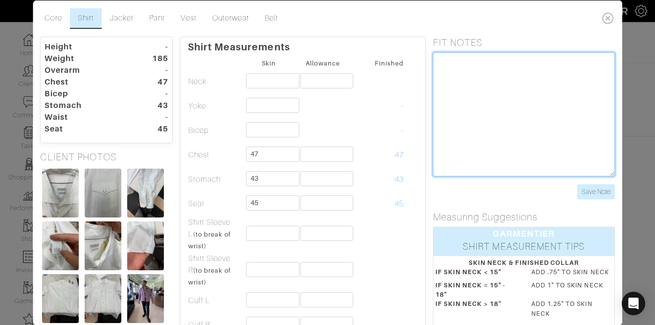
click at [452, 95] on textarea at bounding box center [524, 114] width 182 height 124
click at [465, 122] on textarea at bounding box center [524, 114] width 182 height 124
paste textarea "collar spread -6" collar point length -3" Finished collar Front collar height 1…"
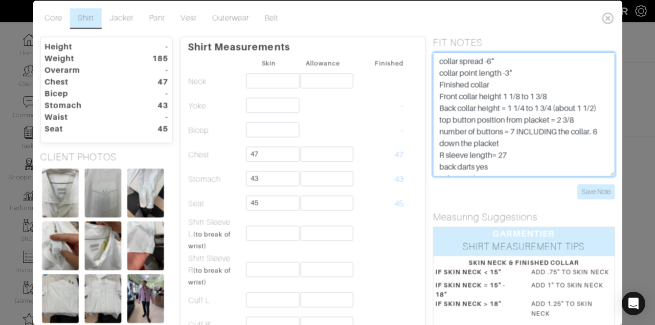
scroll to position [113, 0]
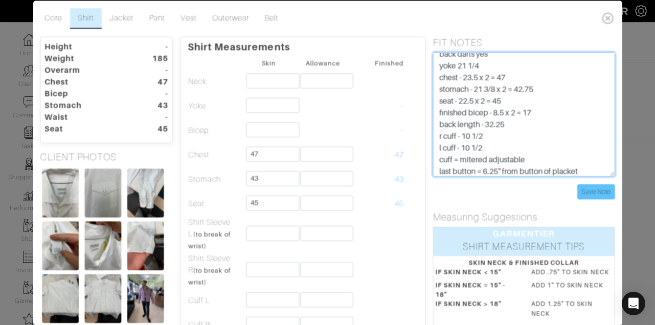
type textarea "collar spread -6" collar point length -3" Finished collar Front collar height 1…"
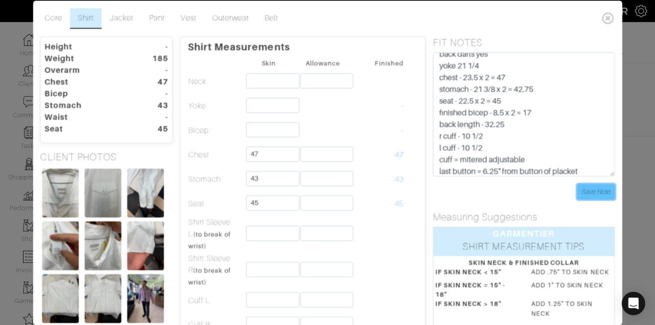
click at [598, 196] on input "Save Note" at bounding box center [596, 191] width 38 height 15
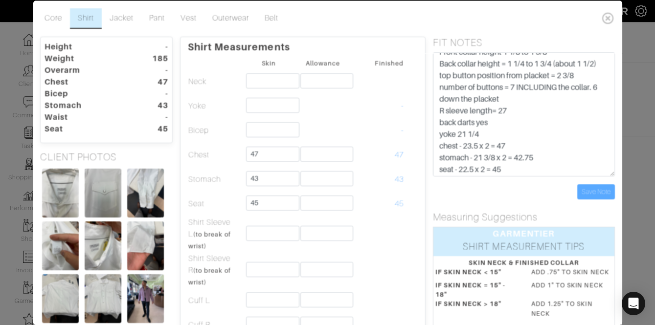
scroll to position [51, 0]
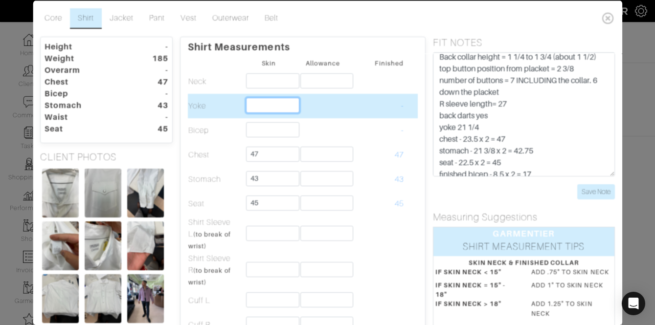
click at [268, 101] on input "text" at bounding box center [272, 104] width 53 height 15
type input "21 1/4"
click at [365, 110] on td "21 1/4" at bounding box center [377, 105] width 54 height 24
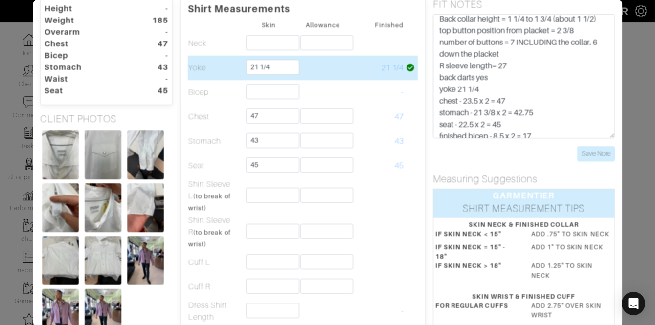
scroll to position [40, 0]
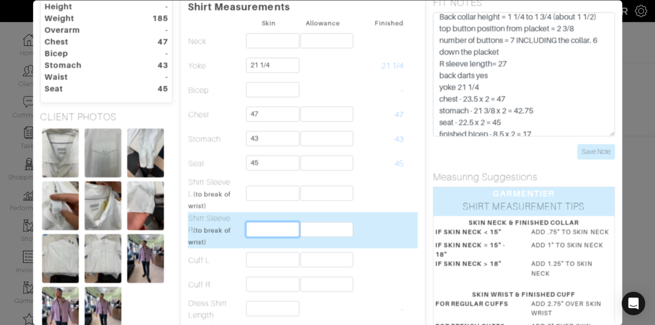
click at [284, 228] on input "text" at bounding box center [272, 229] width 53 height 15
click at [315, 229] on input "text" at bounding box center [326, 229] width 53 height 15
click at [270, 228] on input "text" at bounding box center [272, 229] width 53 height 15
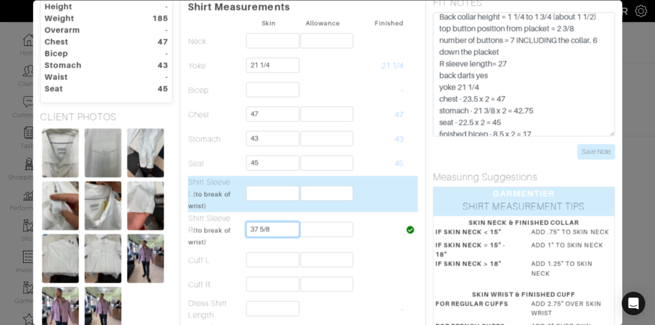
type input "37 5/8"
click at [267, 192] on input "text" at bounding box center [272, 193] width 53 height 15
type input "37 5/8"
click at [357, 197] on td "37 5/8" at bounding box center [377, 194] width 54 height 36
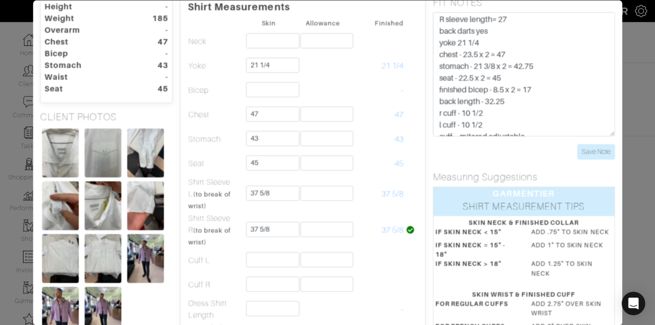
scroll to position [99, 0]
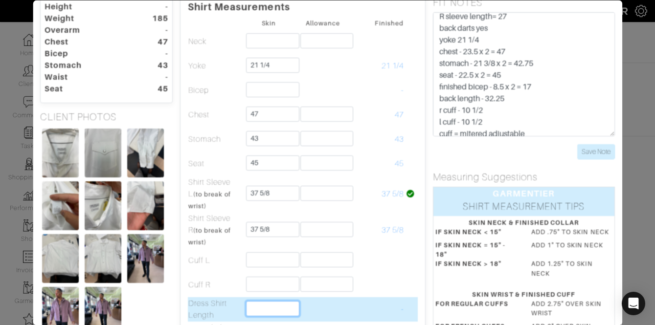
click at [278, 313] on input "text" at bounding box center [272, 308] width 53 height 15
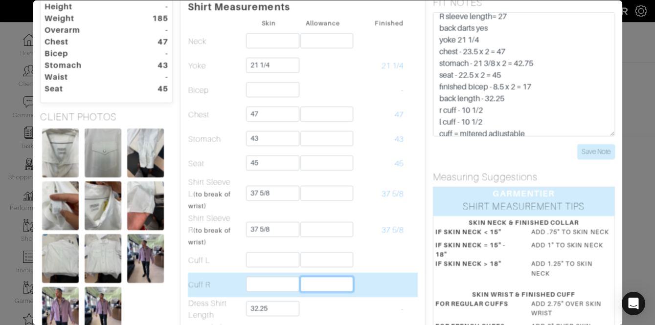
type input "32 1/4"
click at [347, 285] on input "text" at bounding box center [326, 284] width 53 height 15
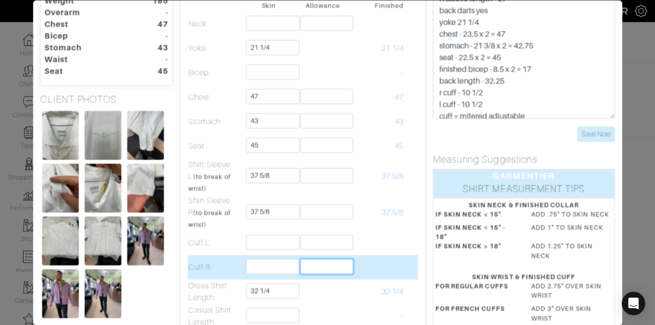
scroll to position [58, 0]
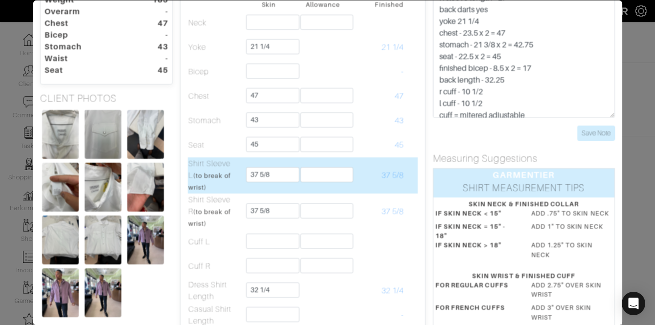
click at [384, 162] on td "37 5/8" at bounding box center [377, 175] width 54 height 36
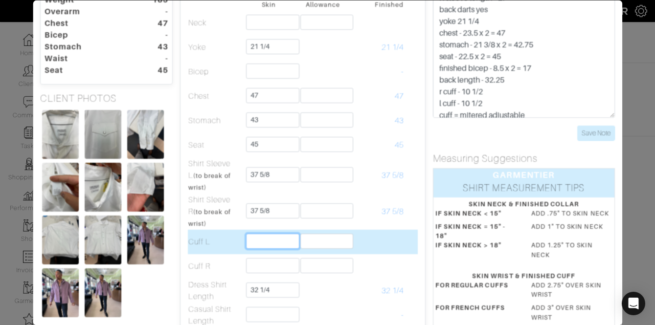
click at [273, 244] on input "text" at bounding box center [272, 241] width 53 height 15
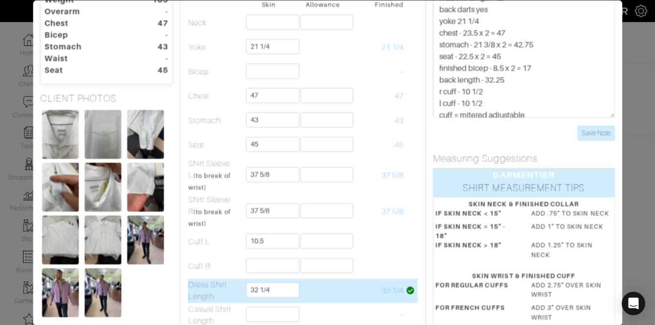
type input "10 1/2"
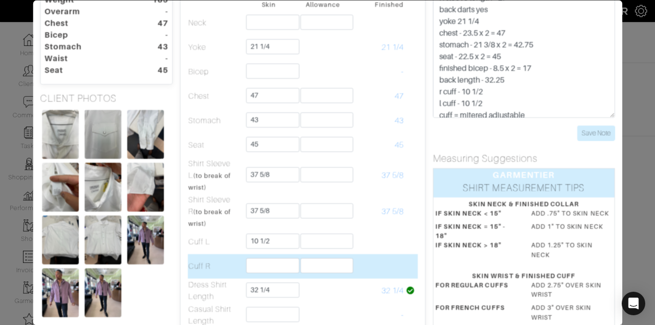
drag, startPoint x: 260, startPoint y: 280, endPoint x: 272, endPoint y: 264, distance: 19.8
click at [262, 276] on tbody "Skin Allowance Finished Neck Yoke 21 1/4 21 1/4 Bicep - -" at bounding box center [303, 188] width 230 height 380
click at [272, 264] on input "text" at bounding box center [272, 265] width 53 height 15
type input "10 1/2"
click at [335, 259] on td at bounding box center [323, 266] width 54 height 24
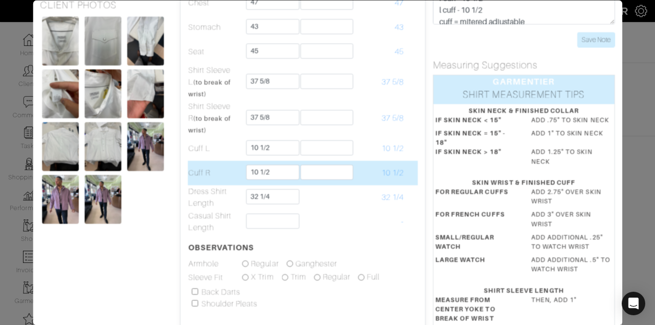
scroll to position [152, 0]
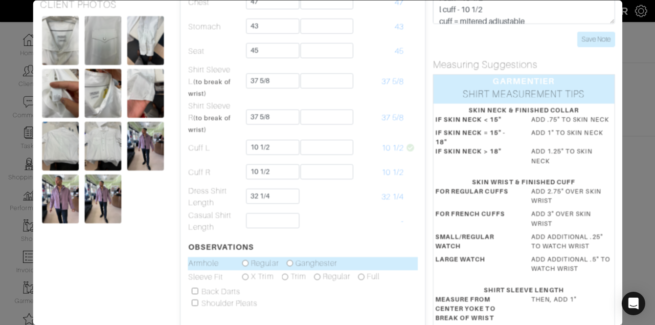
click at [291, 264] on input "radio" at bounding box center [289, 264] width 6 height 6
radio input "true"
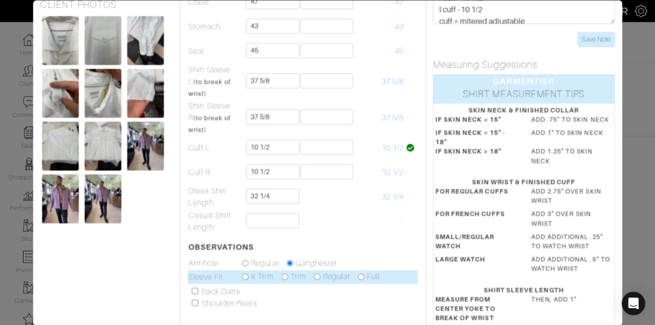
click at [313, 274] on td "X Trim Trim Regular Full" at bounding box center [323, 278] width 162 height 14
click at [316, 277] on input "radio" at bounding box center [317, 277] width 6 height 6
radio input "true"
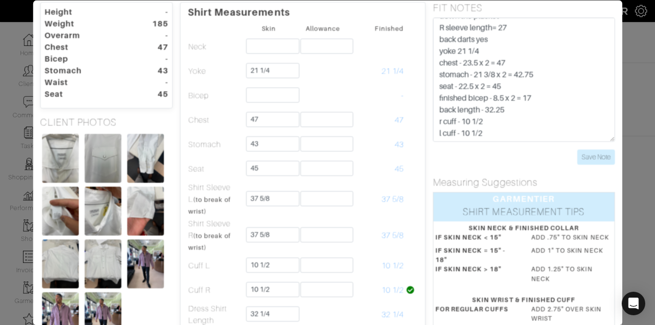
scroll to position [91, 0]
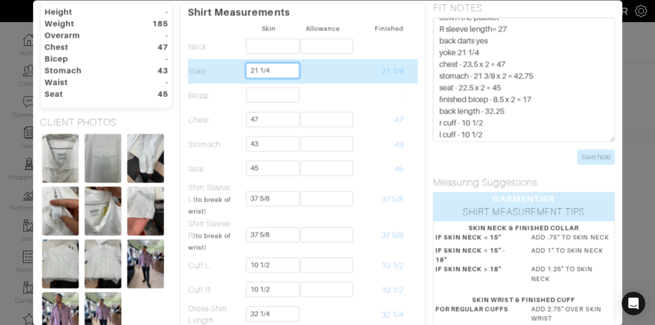
click at [276, 69] on input "21 1/4" at bounding box center [272, 70] width 53 height 15
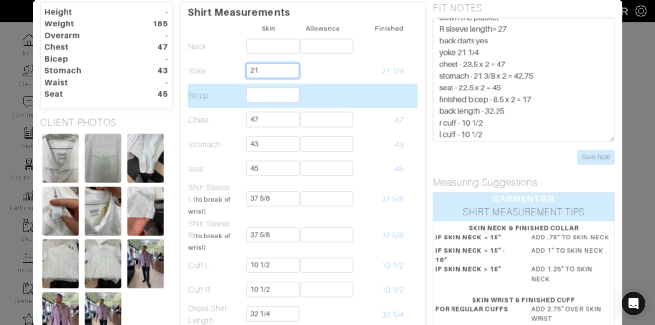
type input "21"
click at [357, 98] on td "-" at bounding box center [377, 96] width 54 height 24
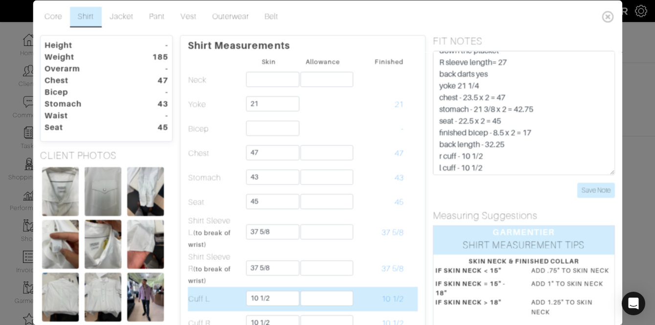
scroll to position [0, 0]
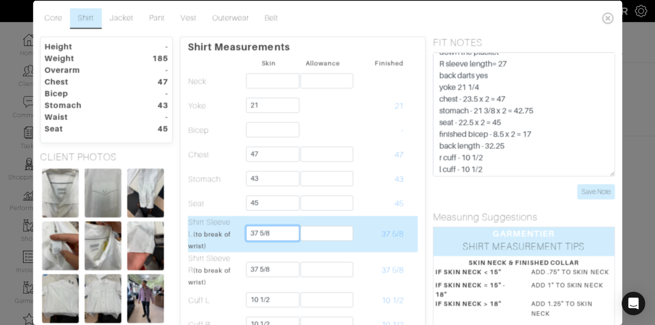
click at [287, 226] on input "37 5/8" at bounding box center [272, 232] width 53 height 15
click at [286, 229] on input "37 5/8" at bounding box center [272, 232] width 53 height 15
click at [279, 238] on input "37 5/8" at bounding box center [272, 232] width 53 height 15
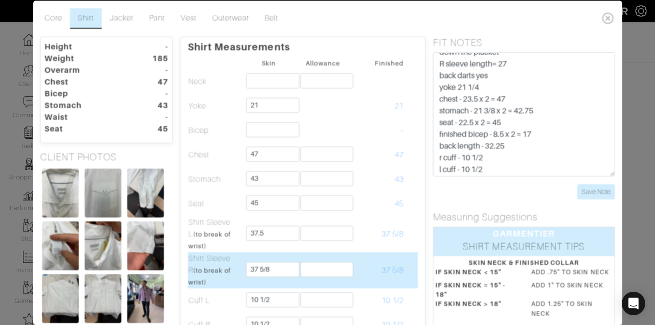
type input "37 1/2"
click at [286, 259] on td "37 5/8" at bounding box center [269, 270] width 54 height 36
click at [284, 268] on input "37 5/8" at bounding box center [272, 269] width 53 height 15
type input "37 1/2"
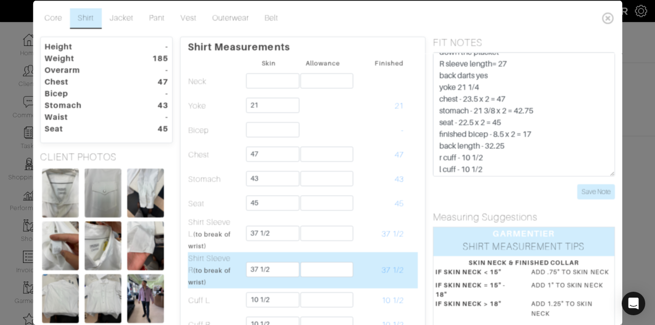
click at [373, 260] on td "37 1/2" at bounding box center [377, 270] width 54 height 36
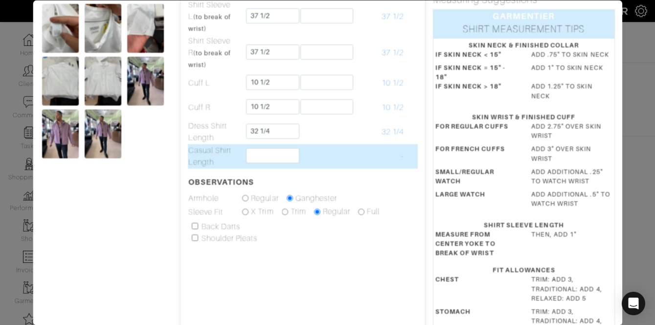
scroll to position [176, 0]
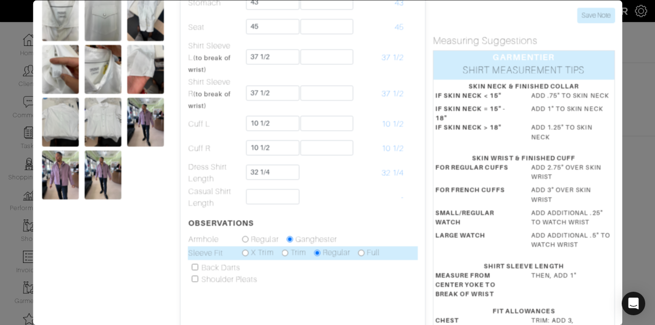
click at [286, 252] on input "radio" at bounding box center [285, 253] width 6 height 6
radio input "true"
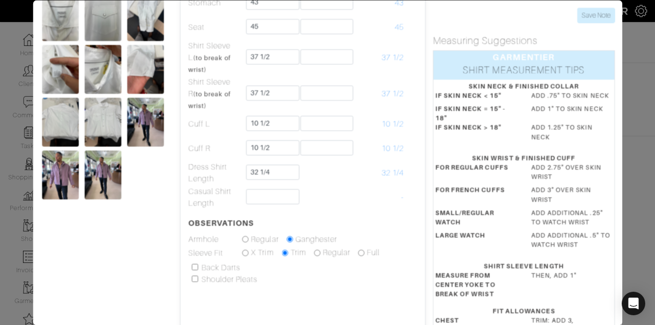
click at [191, 268] on div "Back Darts Shoulder Pleats" at bounding box center [303, 273] width 230 height 23
click at [195, 267] on input "checkbox" at bounding box center [195, 267] width 6 height 6
checkbox input "true"
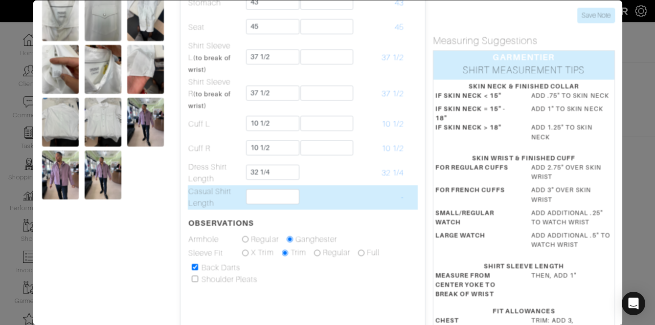
scroll to position [0, 0]
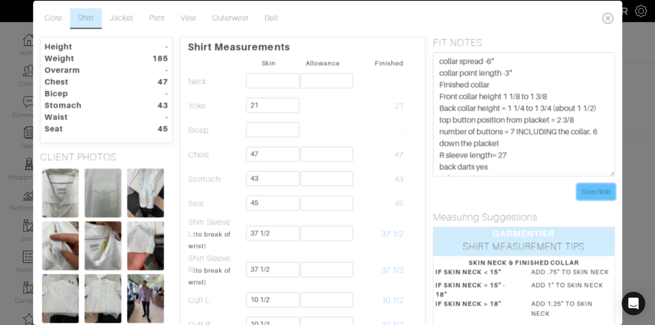
click at [596, 192] on input "Save Note" at bounding box center [596, 191] width 38 height 15
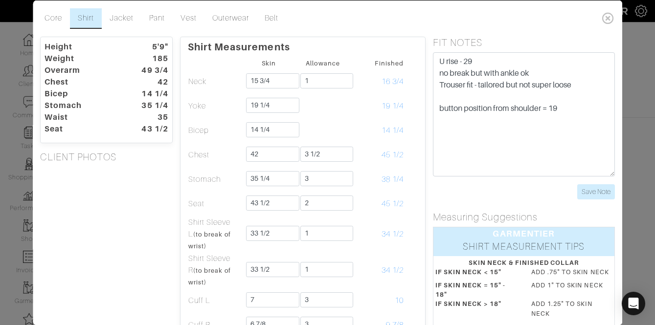
scroll to position [14, 0]
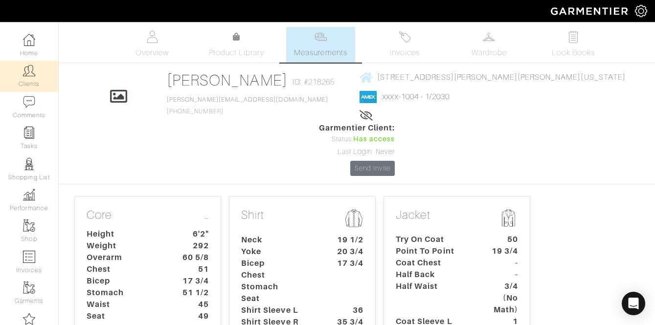
click at [32, 78] on link "Clients" at bounding box center [29, 76] width 58 height 31
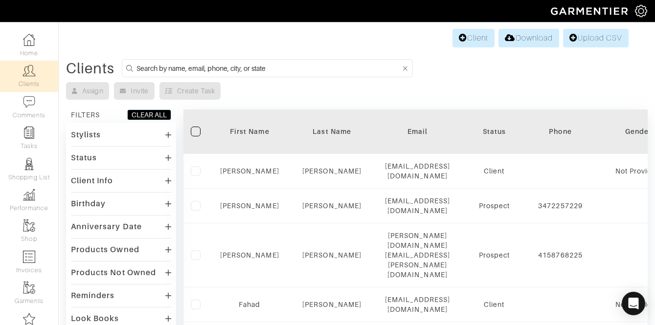
click at [238, 70] on input at bounding box center [268, 68] width 264 height 12
type input "[PERSON_NAME]"
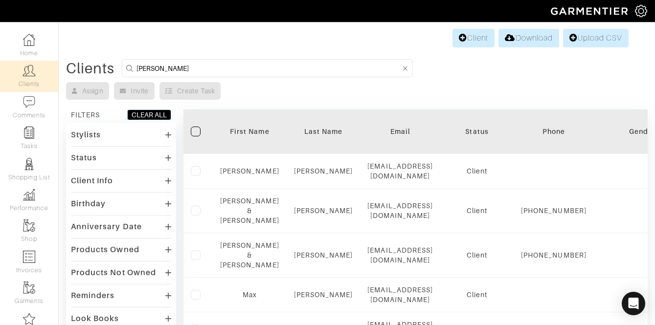
click at [133, 141] on div "Stylists [PERSON_NAME]" at bounding box center [121, 142] width 100 height 29
click at [81, 133] on div "Stylists" at bounding box center [86, 135] width 30 height 10
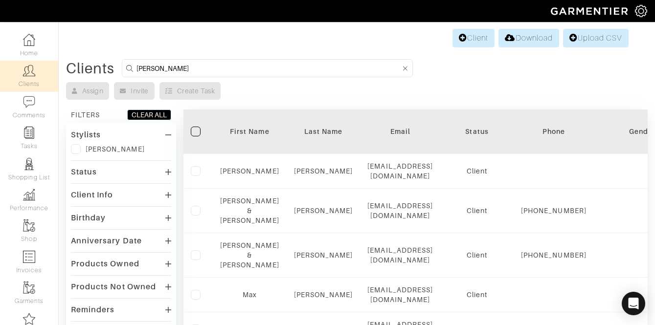
click at [74, 147] on label at bounding box center [76, 149] width 10 height 10
click at [0, 0] on input "checkbox" at bounding box center [0, 0] width 0 height 0
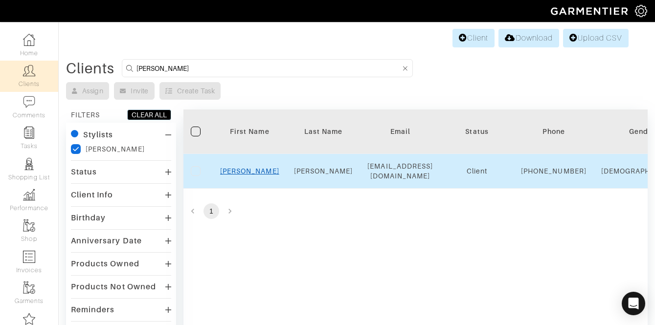
click at [246, 175] on link "Matt" at bounding box center [249, 171] width 59 height 8
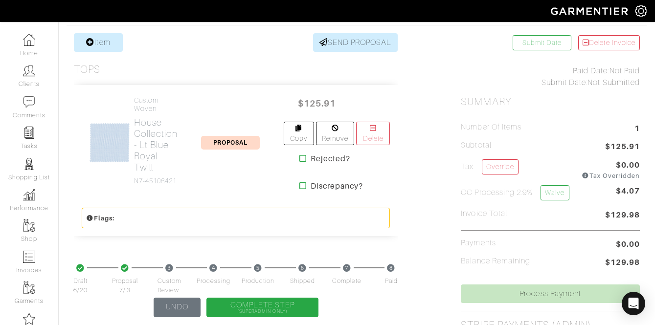
scroll to position [190, 0]
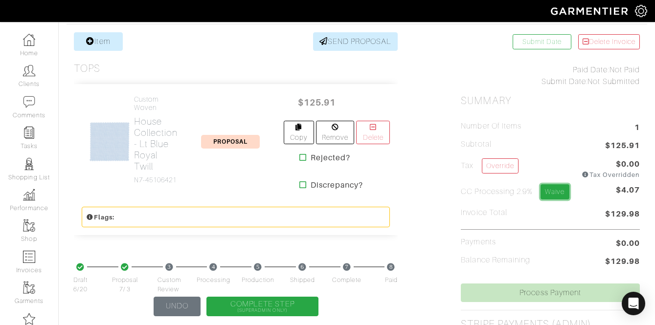
click at [546, 190] on link "Waive" at bounding box center [554, 191] width 28 height 15
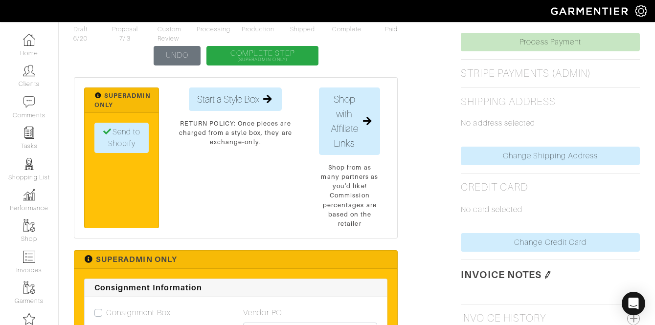
scroll to position [462, 0]
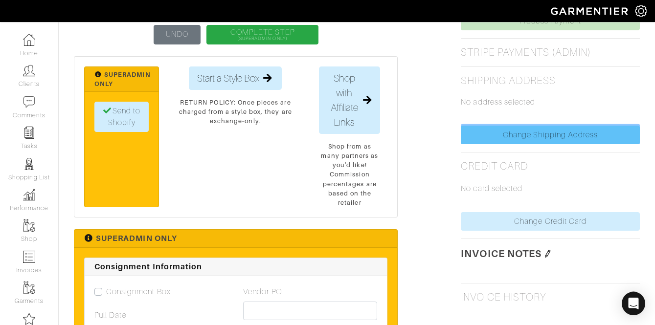
click at [508, 138] on link "Change Shipping Address" at bounding box center [550, 135] width 179 height 19
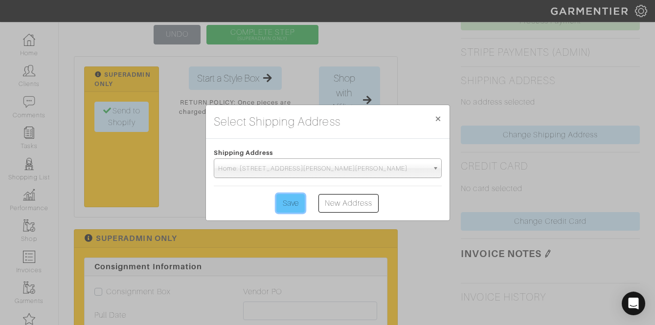
click at [290, 205] on input "Save" at bounding box center [290, 203] width 28 height 19
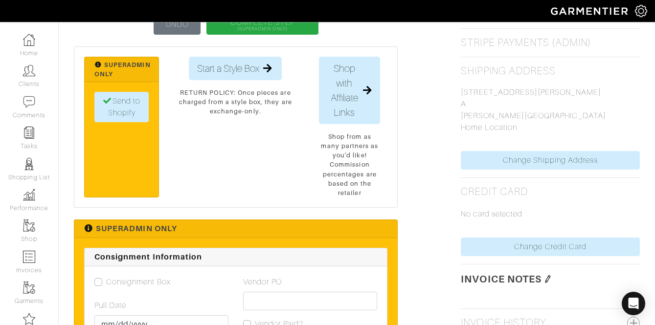
scroll to position [472, 0]
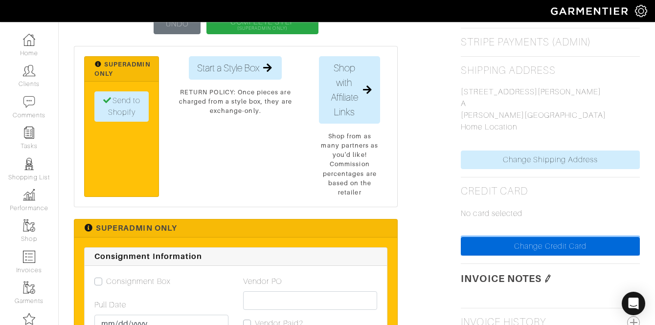
click at [551, 250] on link "Change Credit Card" at bounding box center [550, 246] width 179 height 19
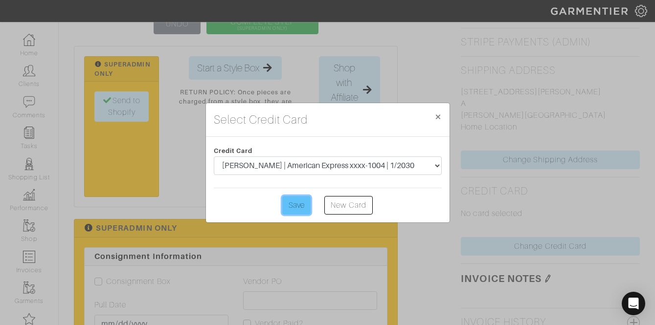
click at [301, 205] on input "Save" at bounding box center [296, 205] width 28 height 19
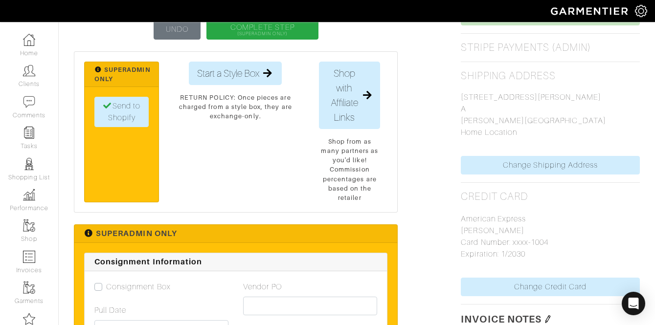
scroll to position [250, 0]
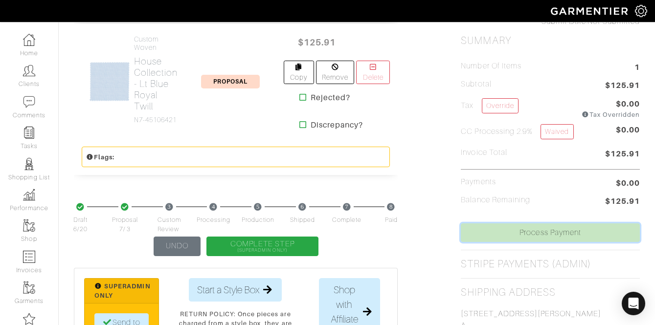
click at [512, 235] on link "Process Payment" at bounding box center [550, 232] width 179 height 19
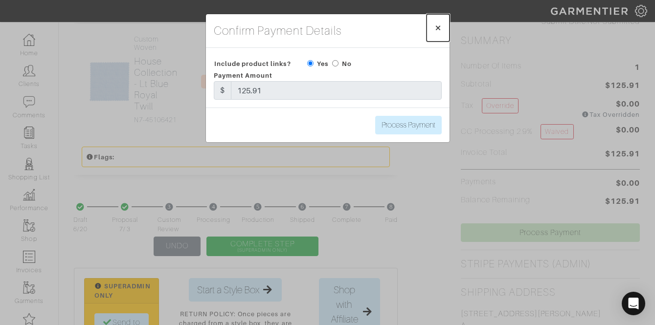
click at [435, 24] on span "×" at bounding box center [437, 27] width 7 height 13
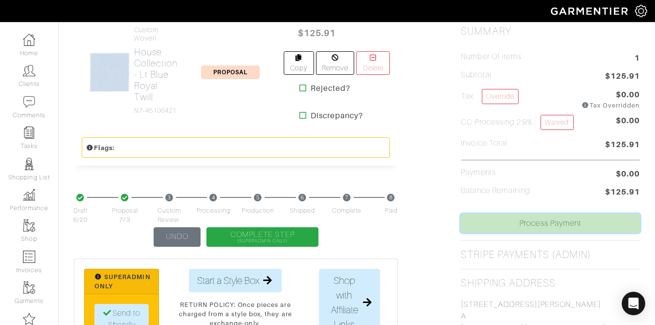
scroll to position [288, 0]
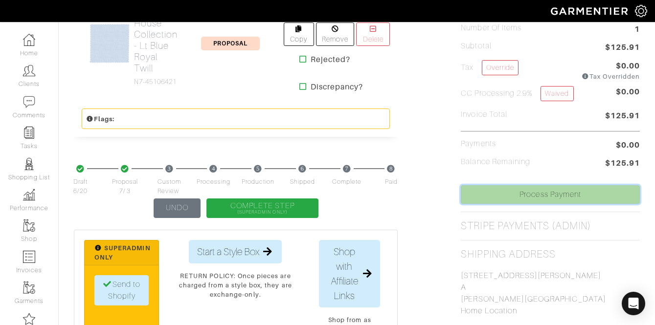
click at [530, 202] on link "Process Payment" at bounding box center [550, 194] width 179 height 19
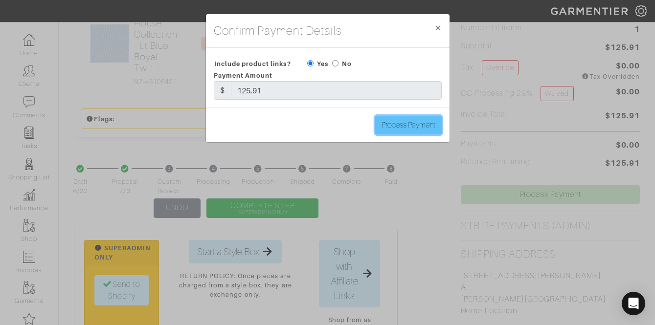
click at [413, 127] on input "Process Payment" at bounding box center [408, 125] width 66 height 19
type input "Process Payment"
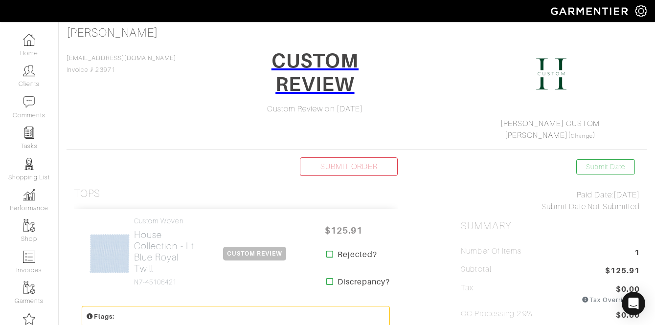
scroll to position [83, 0]
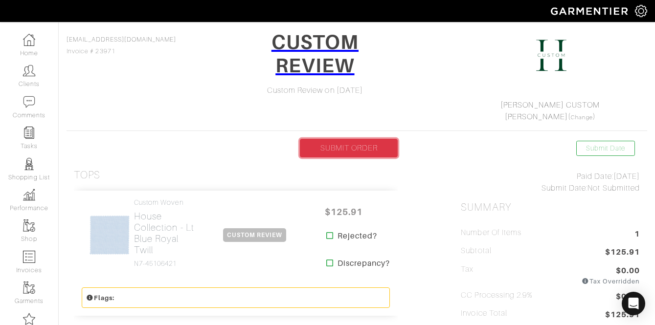
click at [342, 143] on link "SUBMIT ORDER" at bounding box center [349, 148] width 98 height 19
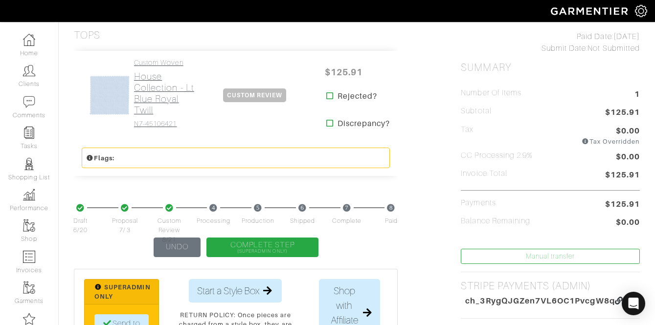
scroll to position [0, 0]
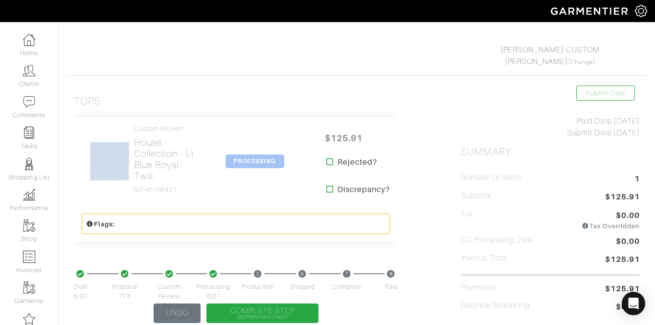
scroll to position [168, 0]
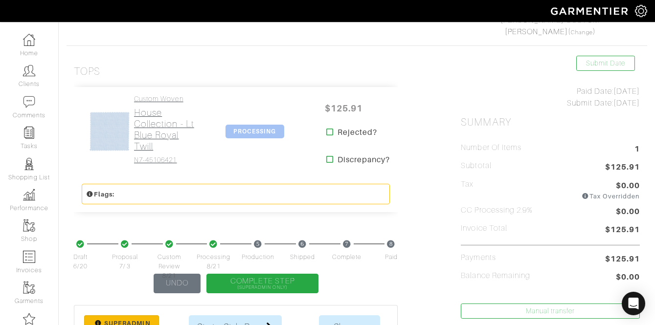
click at [161, 132] on h2 "House Collection - Lt Blue Royal Twill" at bounding box center [167, 129] width 66 height 45
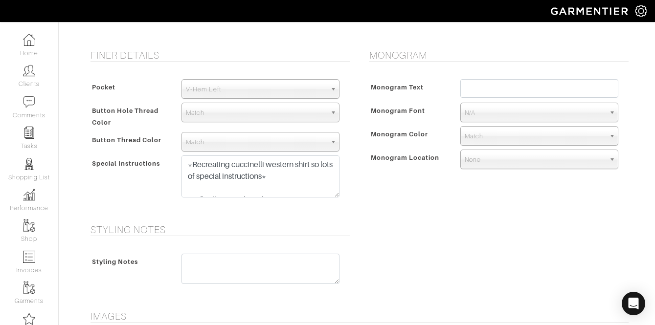
scroll to position [469, 0]
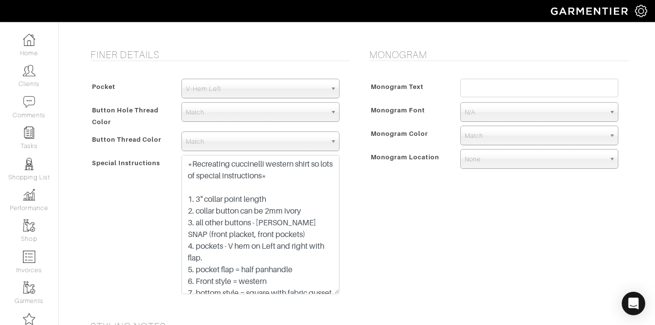
drag, startPoint x: 337, startPoint y: 194, endPoint x: 335, endPoint y: 293, distance: 98.8
click at [335, 293] on textarea "*Recreating cuccinelli western shirt so lots of special instructions* 1. 3" col…" at bounding box center [260, 224] width 158 height 139
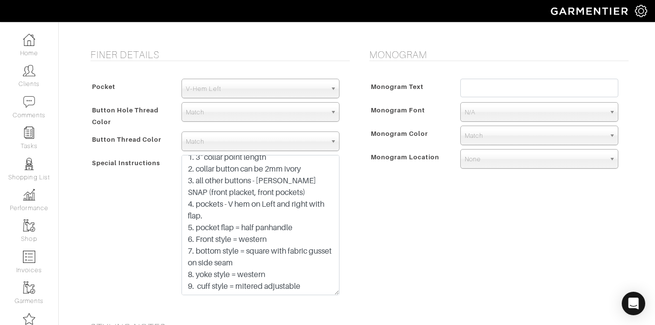
scroll to position [41, 0]
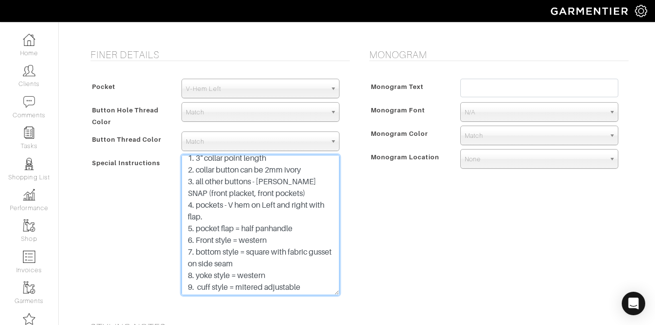
click at [266, 206] on textarea "*Recreating cuccinelli western shirt so lots of special instructions* 1. 3" col…" at bounding box center [260, 225] width 158 height 140
click at [303, 205] on textarea "*Recreating cuccinelli western shirt so lots of special instructions* 1. 3" col…" at bounding box center [260, 225] width 158 height 140
click at [303, 206] on textarea "*Recreating cuccinelli western shirt so lots of special instructions* 1. 3" col…" at bounding box center [260, 225] width 158 height 140
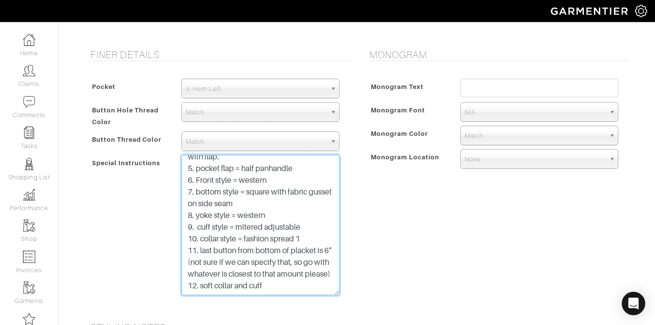
scroll to position [113, 0]
click at [325, 216] on textarea "*Recreating cuccinelli western shirt so lots of special instructions* 1. 3" col…" at bounding box center [260, 225] width 158 height 140
click at [264, 216] on textarea "*Recreating cuccinelli western shirt so lots of special instructions* 1. 3" col…" at bounding box center [260, 225] width 158 height 140
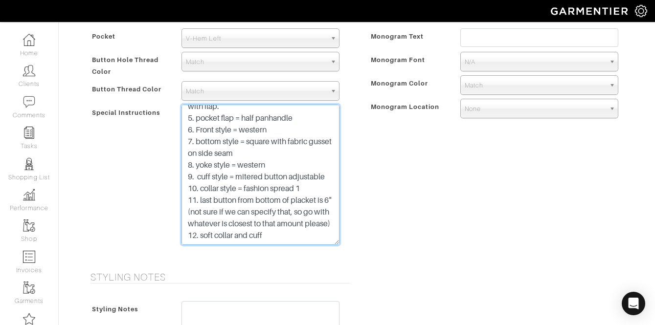
scroll to position [522, 0]
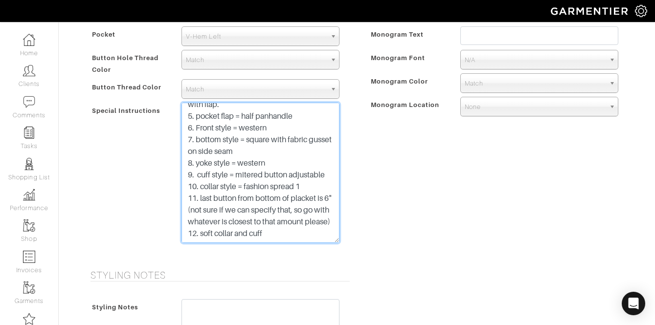
click at [286, 237] on textarea "*Recreating cuccinelli western shirt so lots of special instructions* 1. 3" col…" at bounding box center [260, 173] width 158 height 140
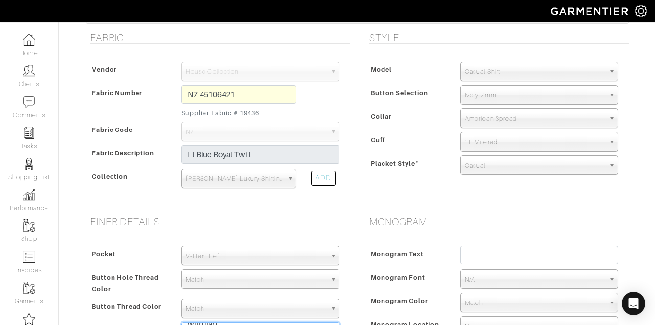
scroll to position [303, 0]
type textarea "*Recreating cuccinelli western shirt so lots of special instructions* 1. 3" col…"
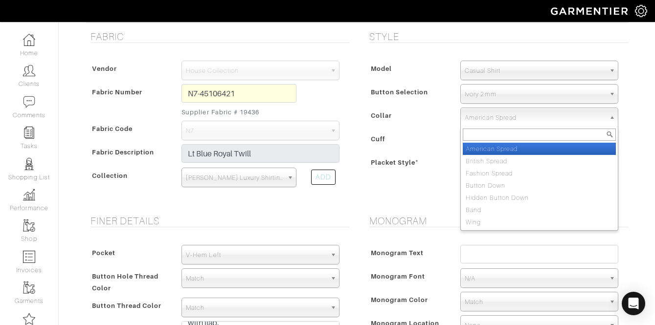
click at [503, 123] on span "American Spread" at bounding box center [534, 118] width 140 height 20
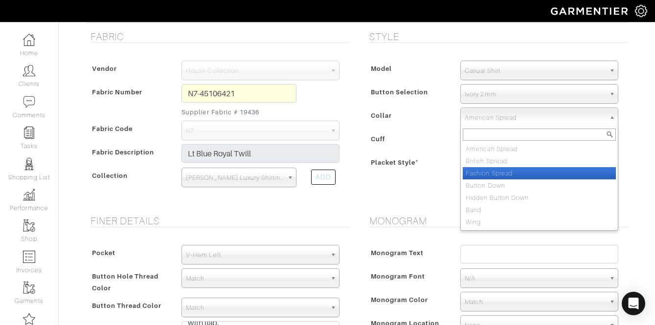
click at [490, 173] on li "Fashion Spread" at bounding box center [539, 173] width 153 height 12
select select "Fashion Spread"
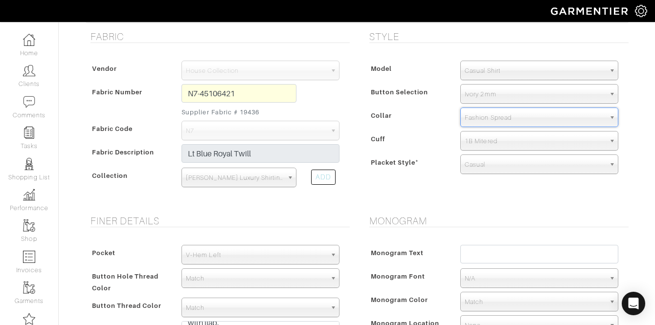
scroll to position [875, 0]
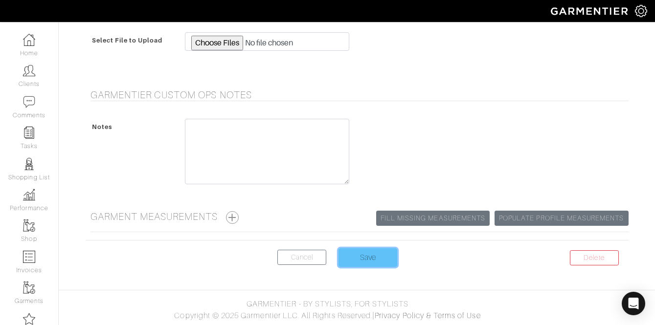
click at [366, 263] on input "Save" at bounding box center [367, 257] width 59 height 19
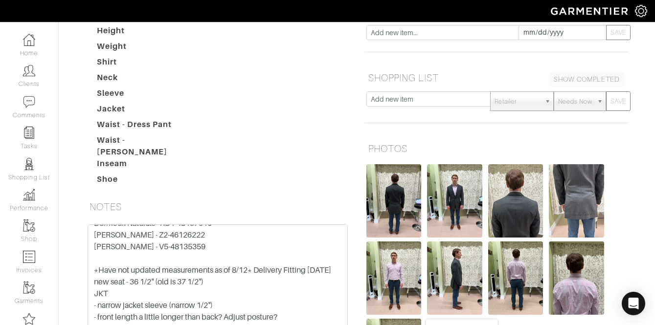
scroll to position [23, 0]
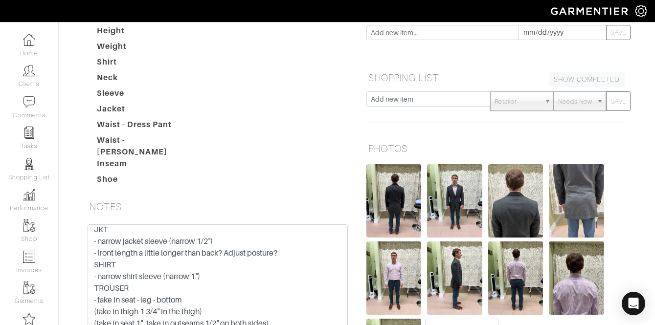
scroll to position [89, 0]
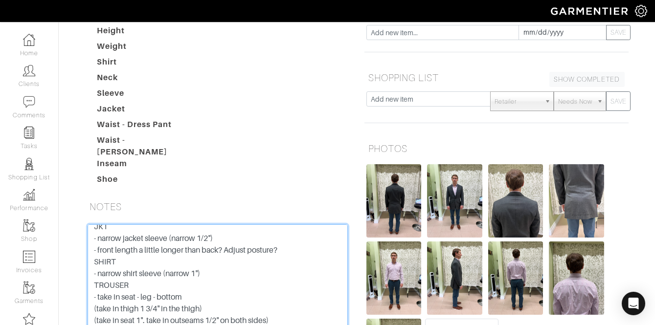
click at [218, 224] on textarea "FFO: Dormeuil Naturals - XD1-48137610 [PERSON_NAME] - Z2-46126222 [PERSON_NAME]…" at bounding box center [218, 286] width 260 height 124
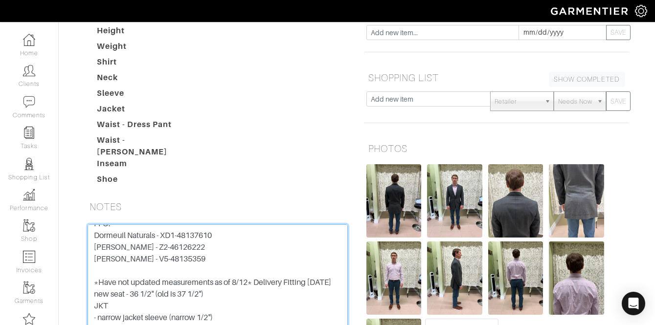
scroll to position [0, 0]
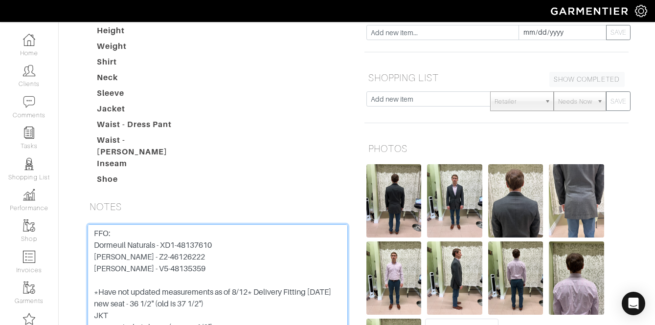
click at [216, 224] on textarea "FFO: Dormeuil Naturals - XD1-48137610 [PERSON_NAME] - Z2-46126222 [PERSON_NAME]…" at bounding box center [218, 286] width 260 height 124
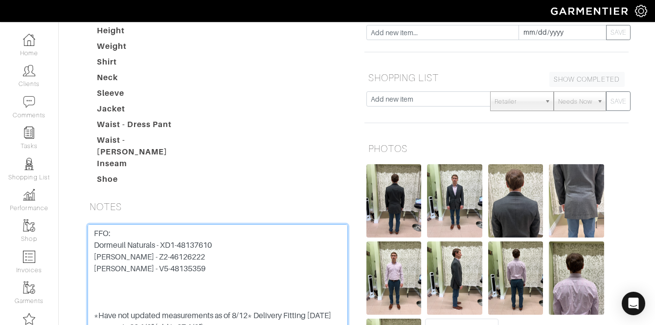
click at [144, 229] on textarea "FFO: Dormeuil Naturals - XD1-48137610 [PERSON_NAME] - Z2-46126222 [PERSON_NAME]…" at bounding box center [218, 286] width 260 height 124
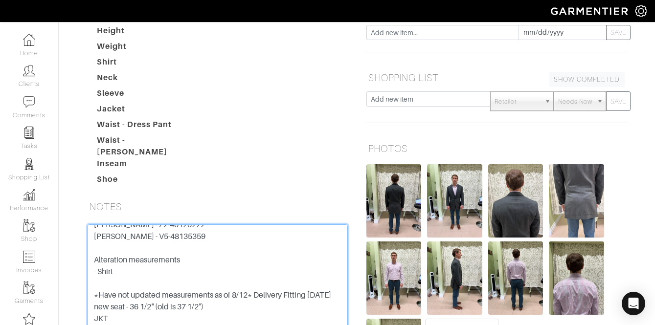
scroll to position [27, 0]
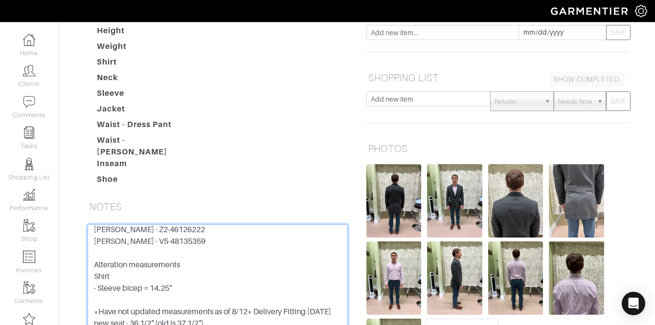
click at [205, 242] on textarea "FFO: Dormeuil Naturals - XD1-48137610 [PERSON_NAME] - Z2-46126222 [PERSON_NAME]…" at bounding box center [218, 286] width 260 height 124
click at [187, 229] on textarea "FFO: Dormeuil Naturals - XD1-48137610 Reda - Z2-46126222 Carlo Barbera - V5-481…" at bounding box center [218, 286] width 260 height 124
click at [133, 224] on textarea "FFO: Dormeuil Naturals - XD1-48137610 Reda - Z2-46126222 Carlo Barbera - V5-481…" at bounding box center [218, 286] width 260 height 124
click at [175, 232] on textarea "FFO: Dormeuil Naturals - XD1-48137610 Reda - Z2-46126222 Carlo Barbera - V5-481…" at bounding box center [218, 286] width 260 height 124
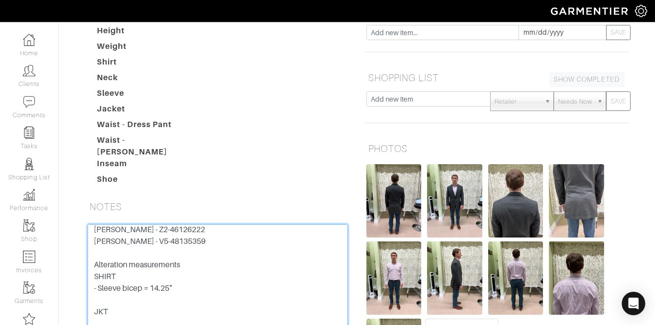
scroll to position [31, 0]
click at [137, 253] on textarea "FFO: Dormeuil Naturals - XD1-48137610 Reda - Z2-46126222 Carlo Barbera - V5-481…" at bounding box center [218, 286] width 260 height 124
click at [137, 254] on textarea "FFO: Dormeuil Naturals - XD1-48137610 Reda - Z2-46126222 Carlo Barbera - V5-481…" at bounding box center [218, 286] width 260 height 124
click at [137, 255] on textarea "FFO: Dormeuil Naturals - XD1-48137610 Reda - Z2-46126222 Carlo Barbera - V5-481…" at bounding box center [218, 286] width 260 height 124
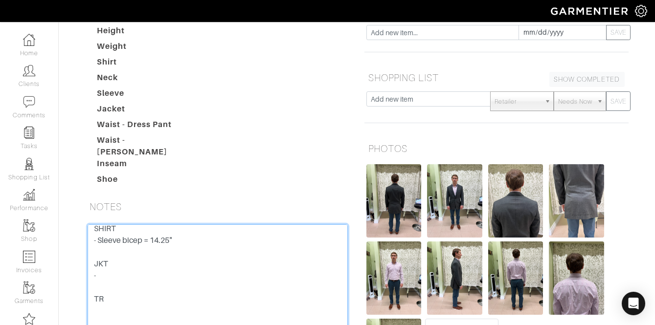
scroll to position [76, 0]
click at [119, 245] on textarea "FFO: Dormeuil Naturals - XD1-48137610 Reda - Z2-46126222 Carlo Barbera - V5-481…" at bounding box center [218, 286] width 260 height 124
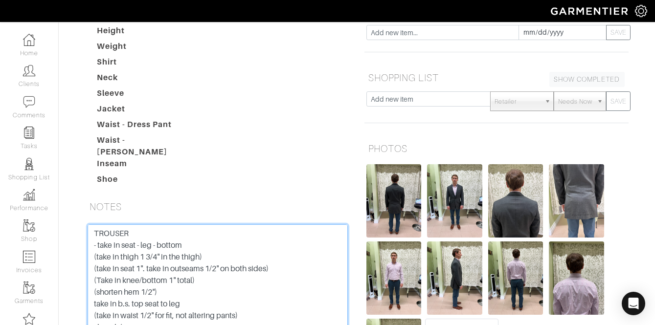
scroll to position [263, 0]
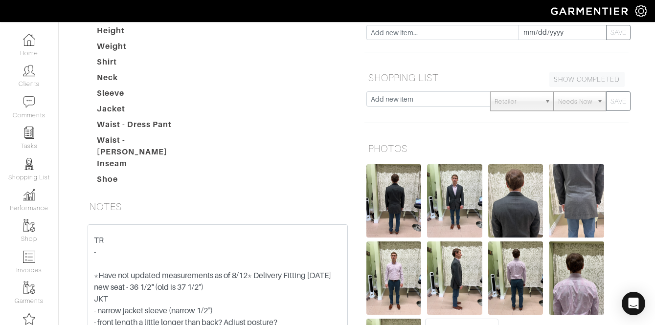
scroll to position [115, 0]
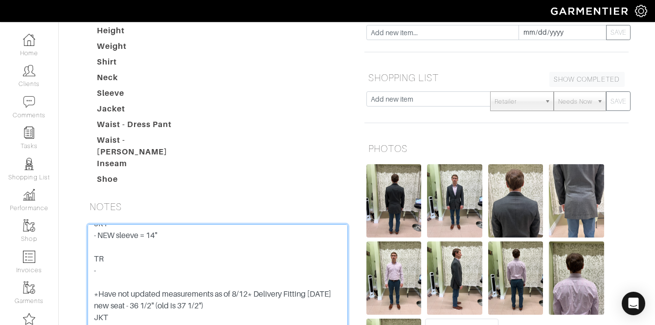
click at [132, 224] on textarea "FFO: Dormeuil Naturals - XD1-48137610 Reda - Z2-46126222 Carlo Barbera - V5-481…" at bounding box center [218, 286] width 260 height 124
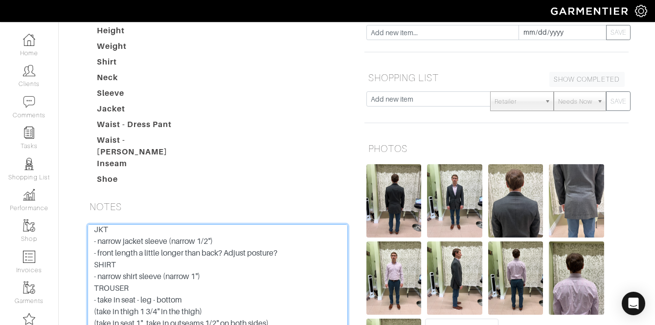
scroll to position [116, 0]
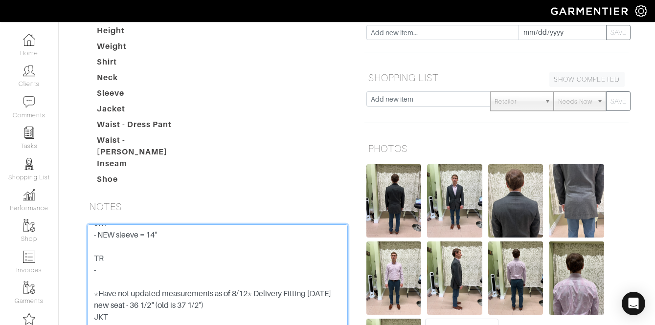
click at [131, 224] on textarea "FFO: Dormeuil Naturals - XD1-48137610 Reda - Z2-46126222 Carlo Barbera - V5-481…" at bounding box center [218, 286] width 260 height 124
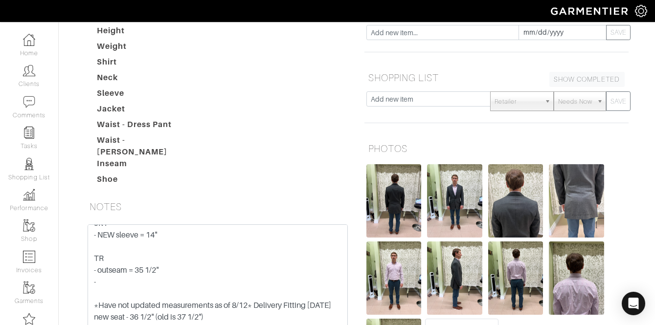
click at [322, 296] on form "FFO: Dormeuil Naturals - XD1-48137610 Reda - Z2-46126222 Carlo Barbera - V5-481…" at bounding box center [218, 297] width 260 height 147
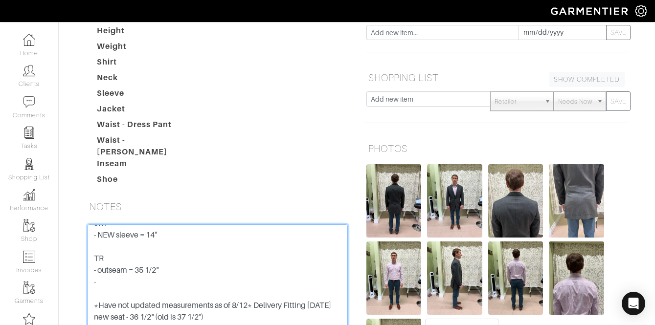
click at [158, 224] on textarea "FFO: Dormeuil Naturals - XD1-48137610 Reda - Z2-46126222 Carlo Barbera - V5-481…" at bounding box center [218, 286] width 260 height 124
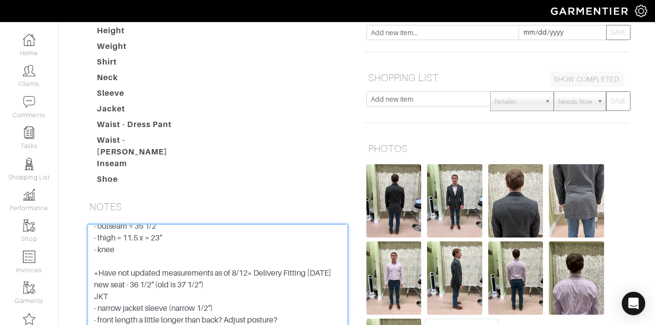
scroll to position [156, 0]
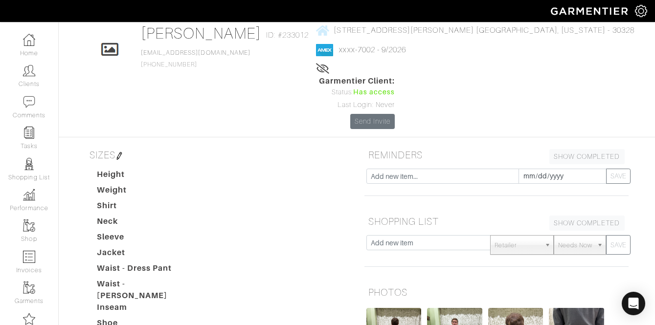
scroll to position [0, 0]
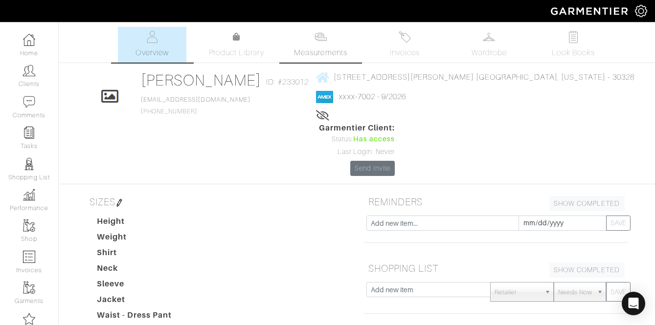
click at [327, 38] on link "Measurements" at bounding box center [320, 45] width 69 height 36
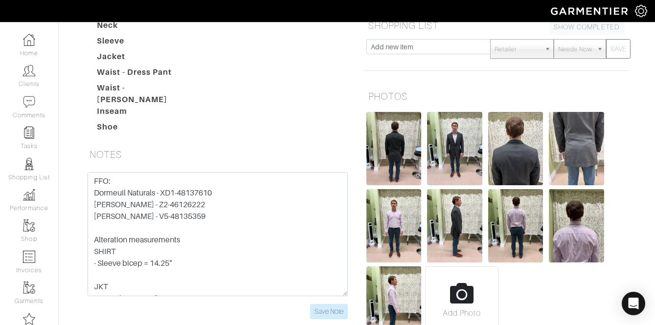
scroll to position [14, 0]
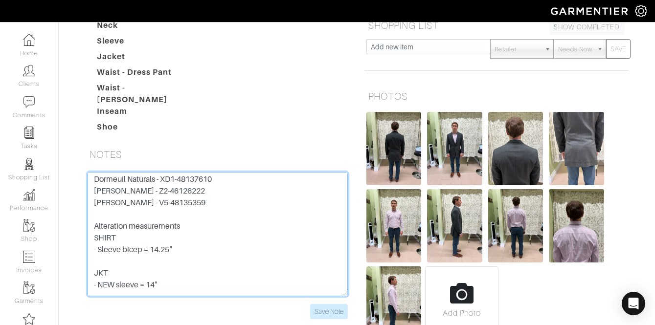
click at [180, 191] on textarea "FFO: Dormeuil Naturals - XD1-48137610 Reda - Z2-46126222 Carlo Barbera - V5-481…" at bounding box center [218, 234] width 260 height 124
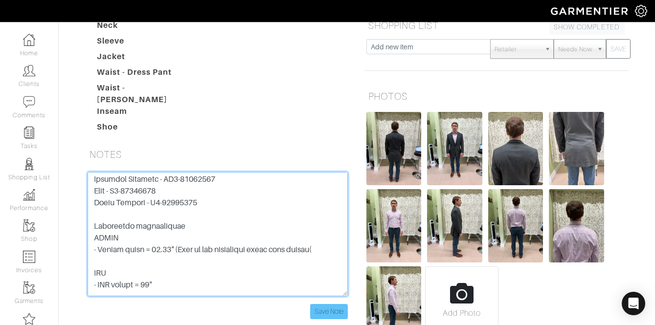
type textarea "FFO: Dormeuil Naturals - XD1-48137610 Reda - Z2-46126222 Carlo Barbera - V5-481…"
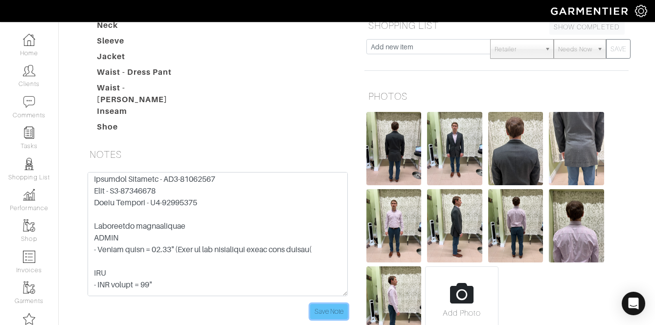
click at [339, 304] on input "Save Note" at bounding box center [329, 311] width 38 height 15
click at [331, 262] on div "FFO: Dormeuil Naturals - XD1-48137610 Reda - Z2-46126222 Carlo Barbera - V5-481…" at bounding box center [217, 251] width 279 height 159
click at [330, 304] on input "Save Note" at bounding box center [329, 311] width 38 height 15
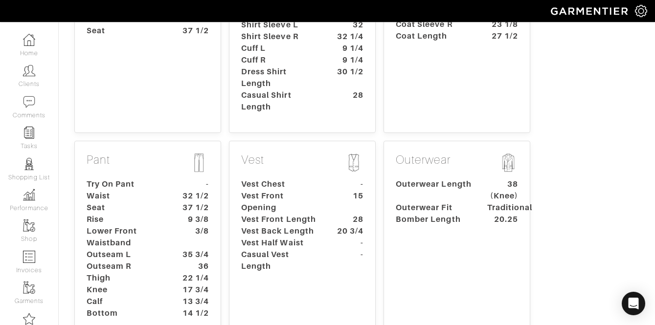
scroll to position [286, 0]
click at [152, 201] on dt "Seat" at bounding box center [124, 207] width 91 height 12
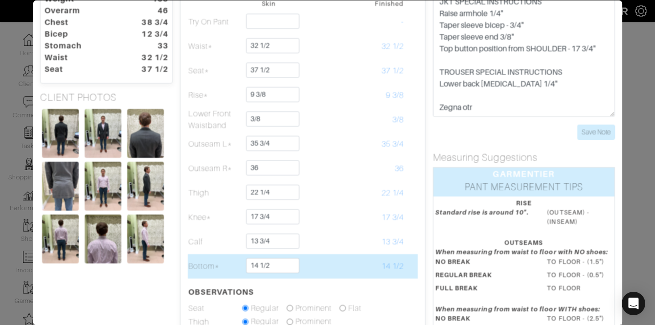
scroll to position [61, 0]
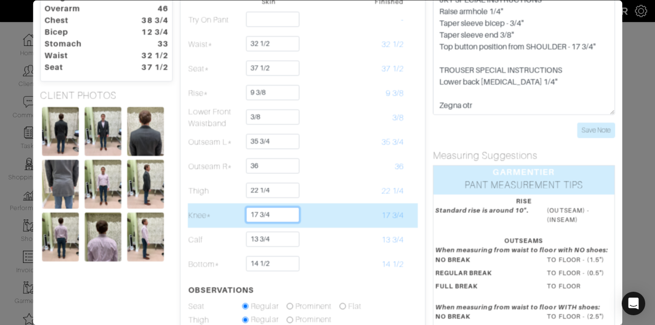
click at [276, 214] on input "17 3/4" at bounding box center [272, 214] width 53 height 15
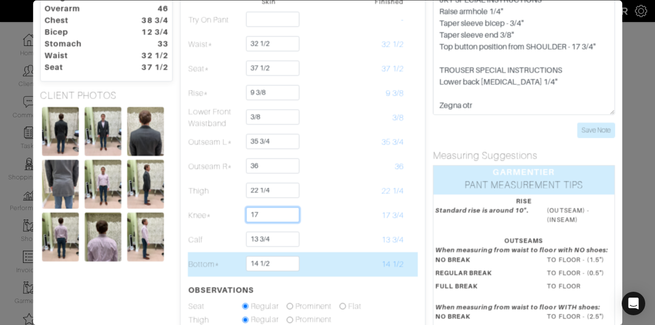
type input "17"
click at [265, 262] on input "14 1/2" at bounding box center [272, 263] width 53 height 15
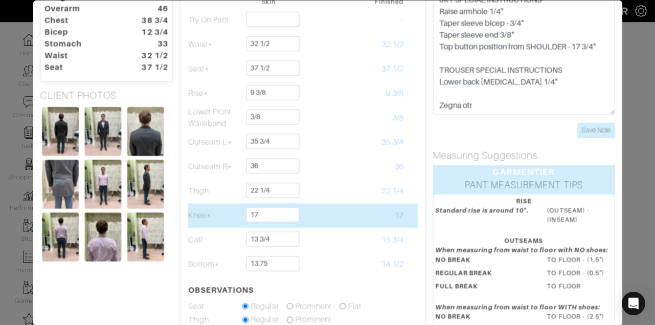
type input "13 3/4"
click at [331, 226] on td at bounding box center [323, 215] width 54 height 24
click at [273, 213] on input "17" at bounding box center [272, 214] width 53 height 15
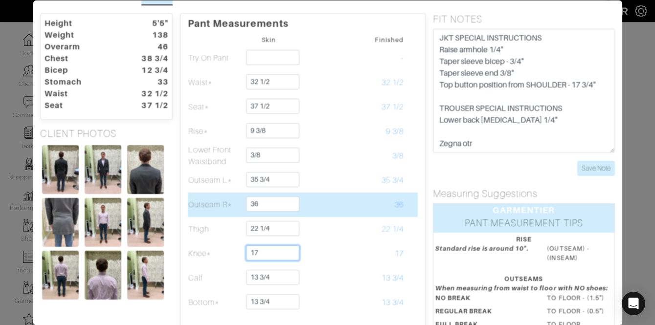
scroll to position [0, 0]
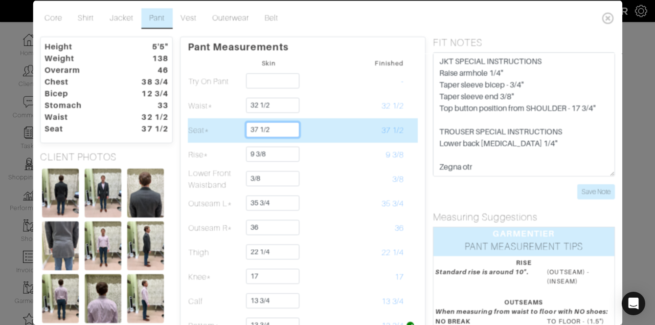
click at [281, 133] on input "37 1/2" at bounding box center [272, 129] width 53 height 15
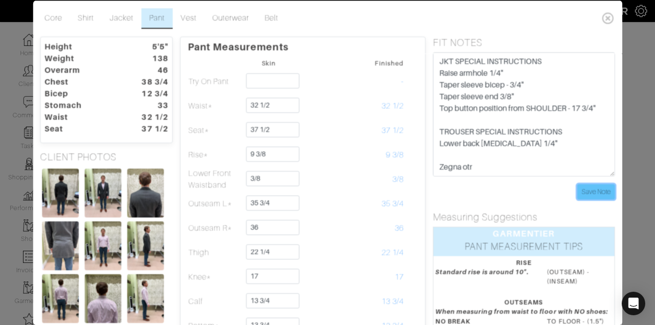
click at [593, 193] on input "Save Note" at bounding box center [596, 191] width 38 height 15
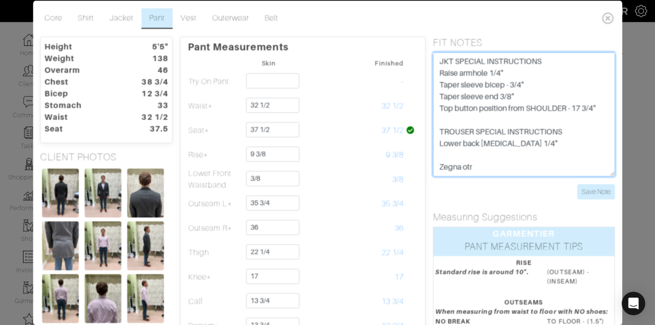
click at [440, 65] on textarea "JKT SPECIAL INSTRUCTIONS Raise armhole 1/4" Taper sleeve bicep - 3/4" Taper sle…" at bounding box center [524, 114] width 182 height 124
click at [441, 132] on textarea "JKT SPECIAL INSTRUCTIONS Raise armhole 1/4" Taper sleeve bicep - 3/4" Taper sle…" at bounding box center [524, 114] width 182 height 124
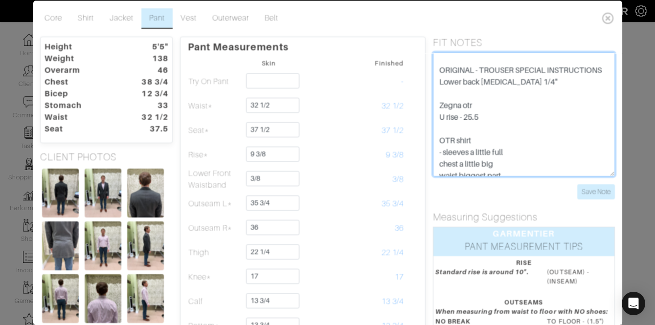
scroll to position [63, 0]
click at [440, 139] on textarea "JKT SPECIAL INSTRUCTIONS Raise armhole 1/4" Taper sleeve bicep - 3/4" Taper sle…" at bounding box center [524, 114] width 182 height 124
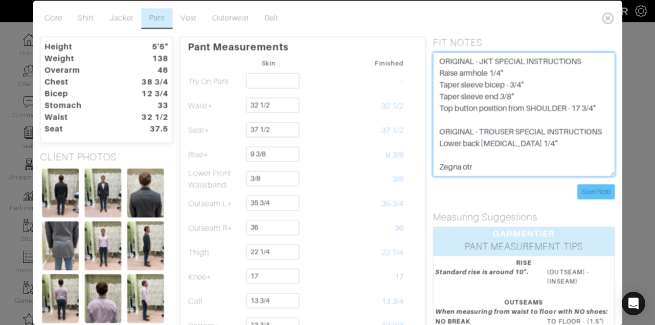
type textarea "ORIGINAL - JKT SPECIAL INSTRUCTIONS Raise armhole 1/4" Taper sleeve bicep - 3/4…"
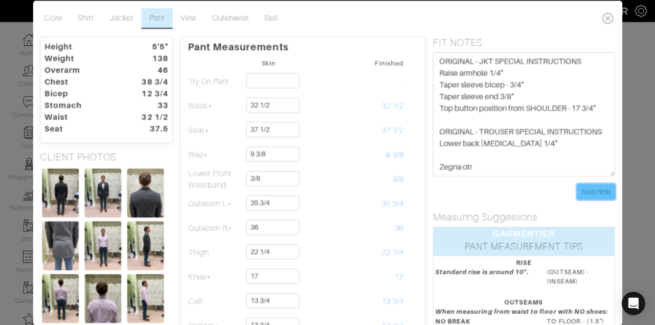
click at [587, 195] on input "Save Note" at bounding box center [596, 191] width 38 height 15
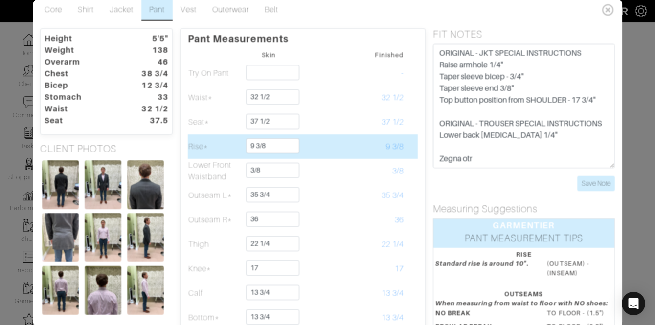
scroll to position [9, 0]
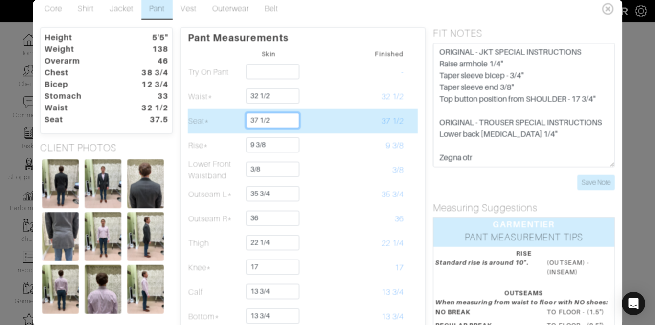
click at [258, 121] on input "37 1/2" at bounding box center [272, 120] width 53 height 15
type input "36 1/2"
click at [305, 130] on td at bounding box center [323, 121] width 54 height 24
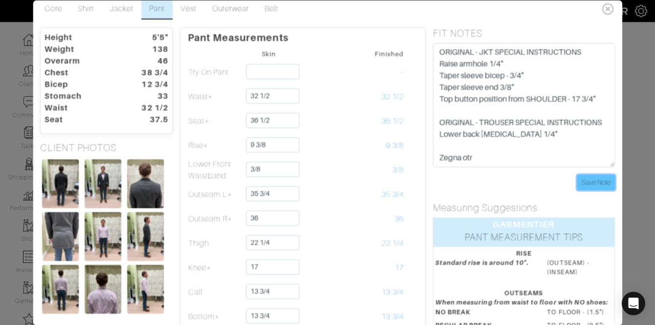
click at [596, 189] on input "Save Note" at bounding box center [596, 182] width 38 height 15
